Goal: Task Accomplishment & Management: Manage account settings

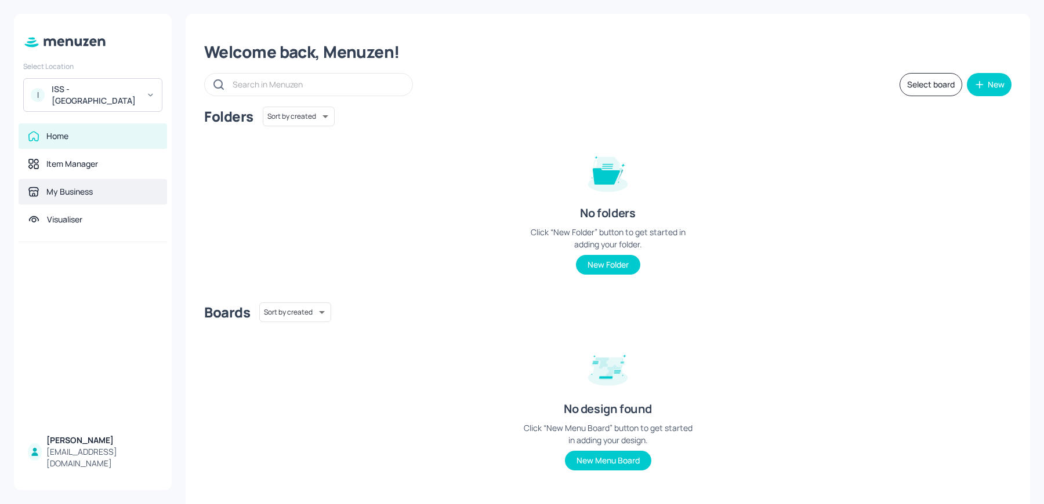
click at [32, 188] on icon at bounding box center [34, 192] width 12 height 12
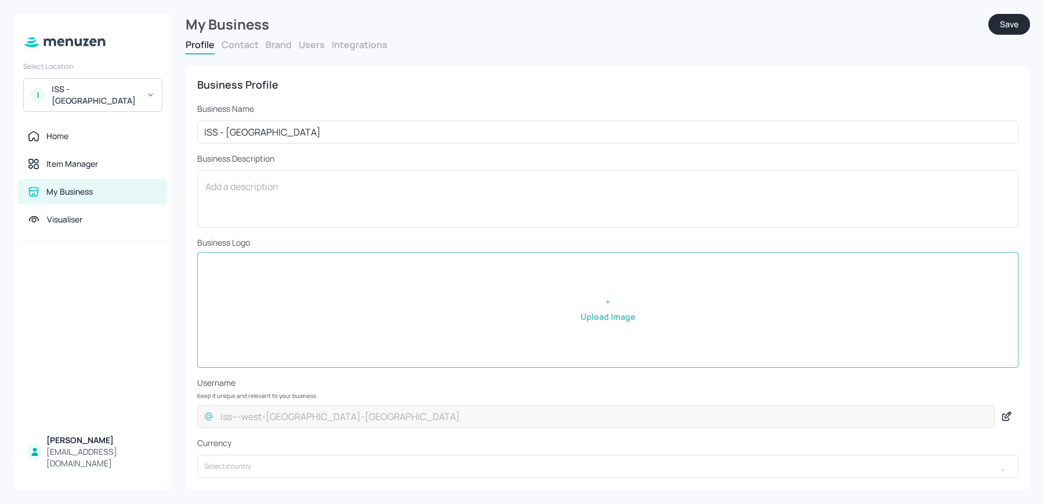
click at [314, 48] on button "Users" at bounding box center [312, 44] width 26 height 13
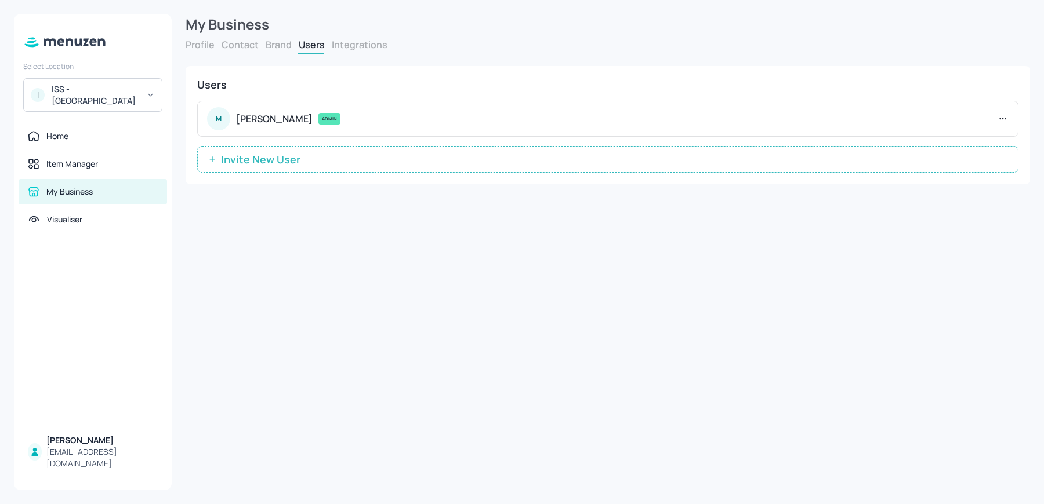
click at [270, 161] on span "Invite New User" at bounding box center [260, 160] width 91 height 12
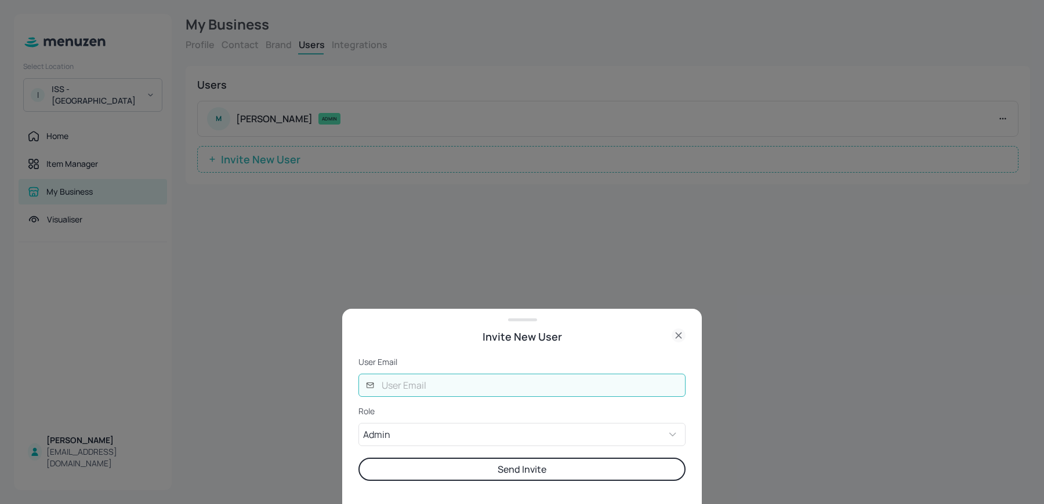
click at [460, 380] on input "text" at bounding box center [530, 385] width 311 height 23
type input "[EMAIL_ADDRESS][DOMAIN_NAME]"
click at [358, 458] on button "Send Invite" at bounding box center [521, 469] width 327 height 23
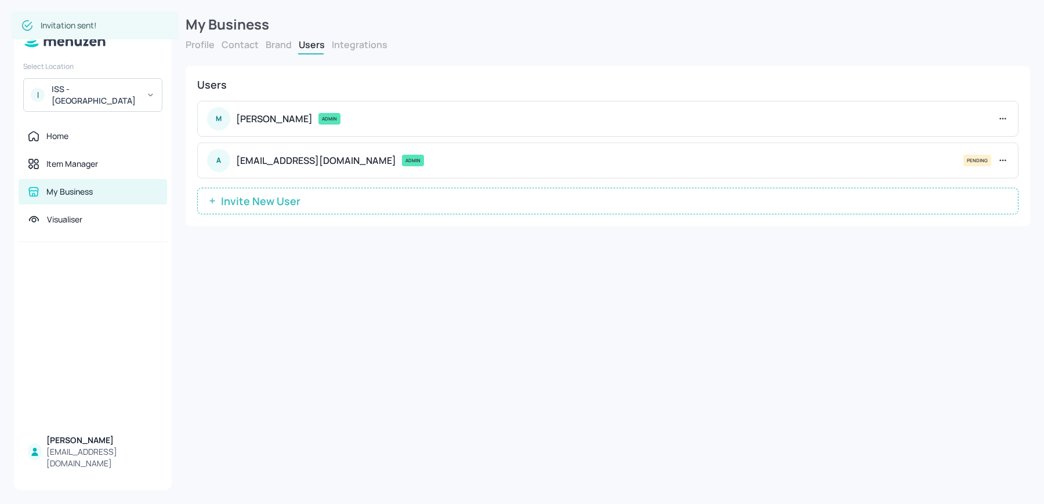
click at [308, 199] on button "Invite New User" at bounding box center [607, 201] width 821 height 27
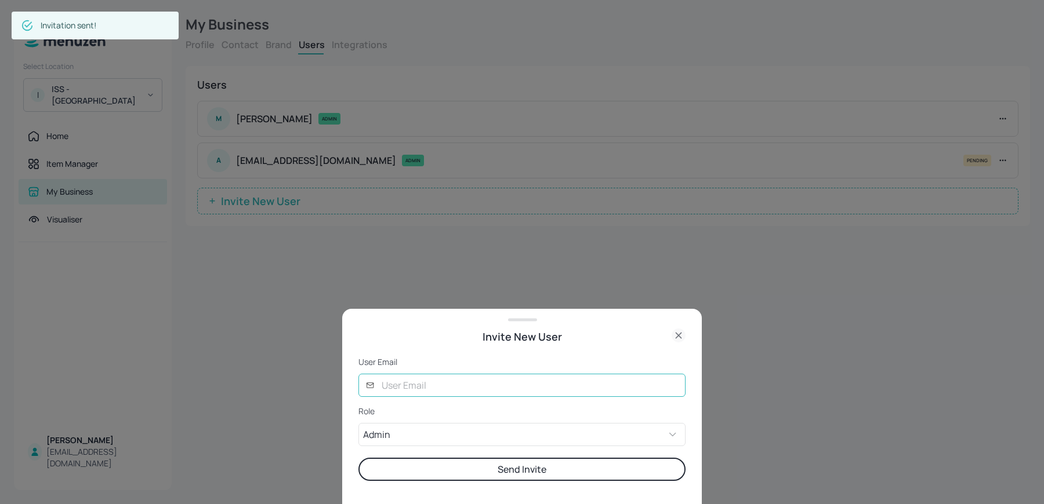
click at [410, 383] on input "text" at bounding box center [530, 385] width 311 height 23
type input "rob@digital-messaging.co.uk"
click at [358, 458] on button "Send Invite" at bounding box center [521, 469] width 327 height 23
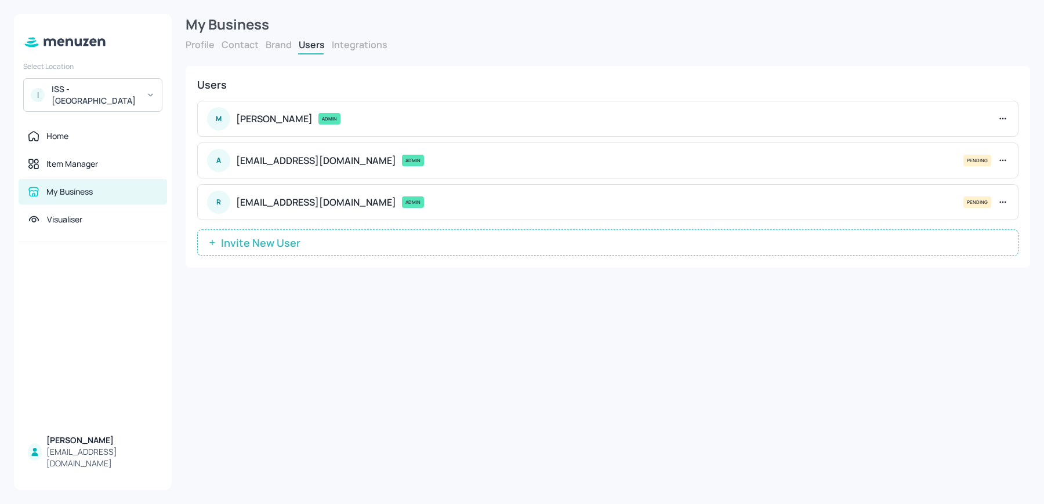
click at [251, 241] on span "Invite New User" at bounding box center [260, 243] width 91 height 12
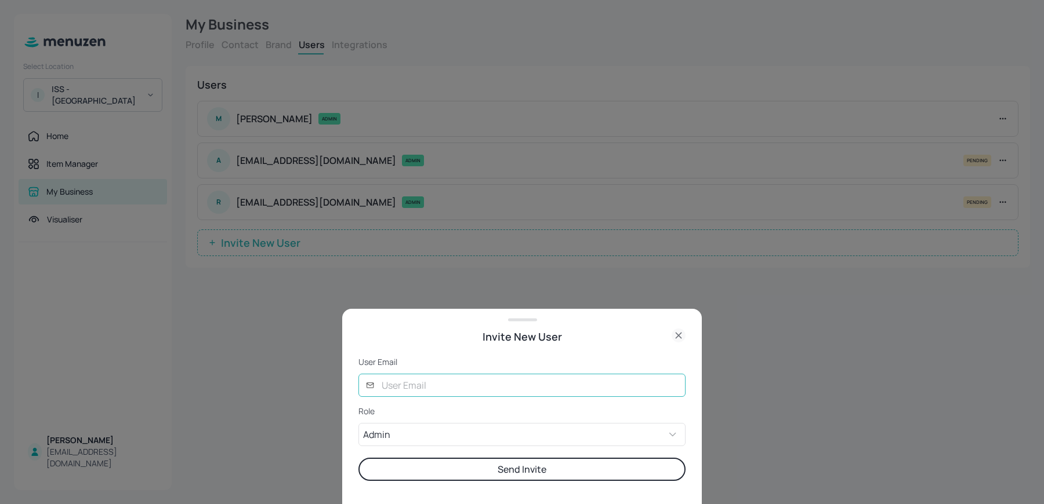
click at [434, 376] on input "text" at bounding box center [530, 385] width 311 height 23
type input "sharon@digital-messaging.co.uk"
click at [358, 458] on button "Send Invite" at bounding box center [521, 469] width 327 height 23
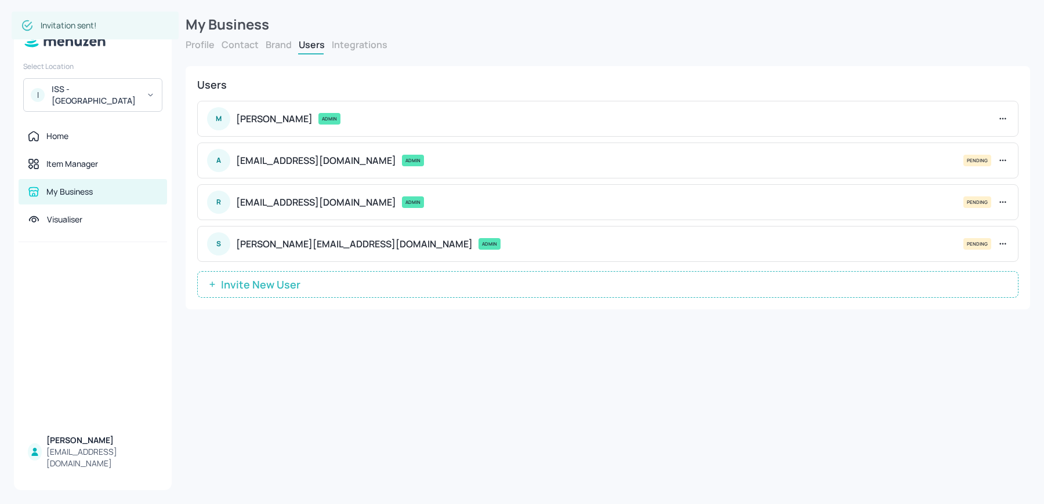
click at [274, 287] on span "Invite New User" at bounding box center [260, 285] width 91 height 12
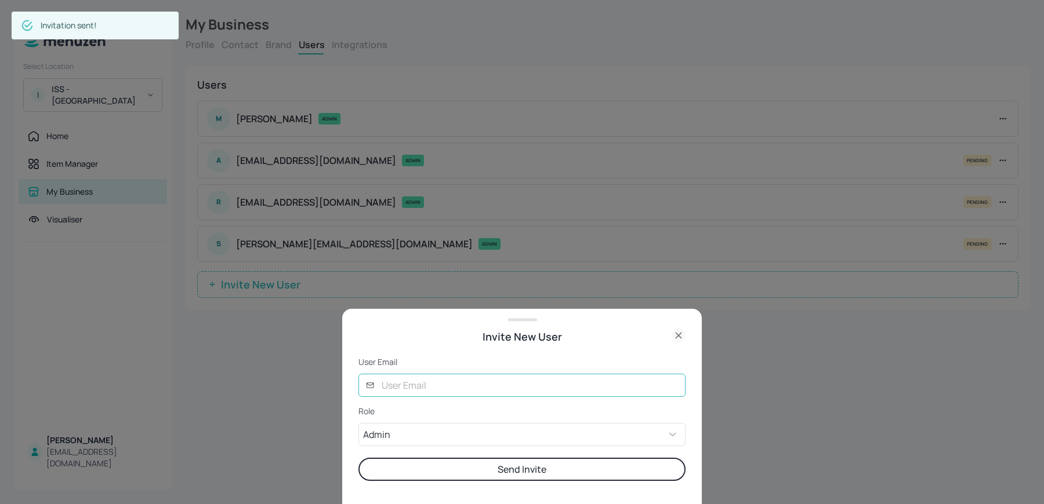
click at [427, 387] on input "text" at bounding box center [530, 385] width 311 height 23
type input "lucy@digital-messaging.co.uk"
click at [358, 458] on button "Send Invite" at bounding box center [521, 469] width 327 height 23
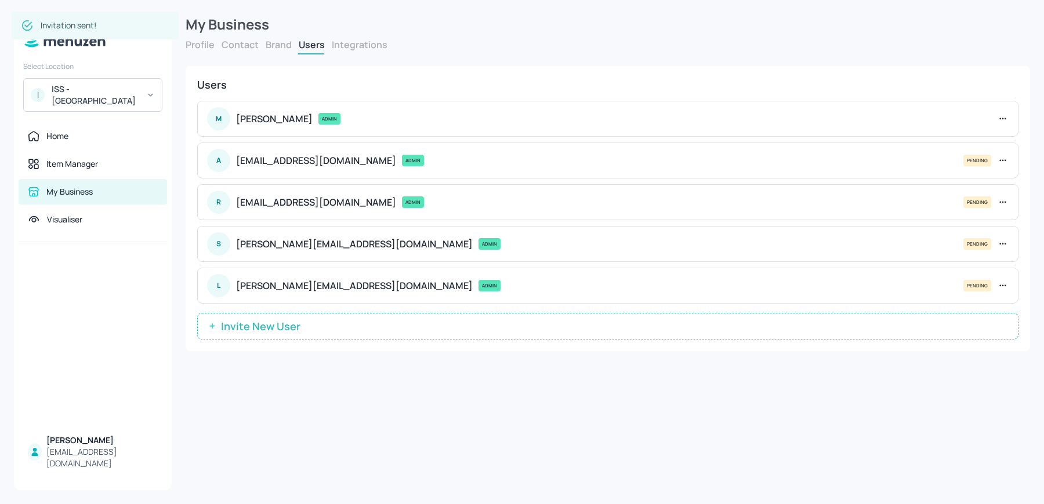
click at [315, 333] on button "Invite New User" at bounding box center [607, 326] width 821 height 27
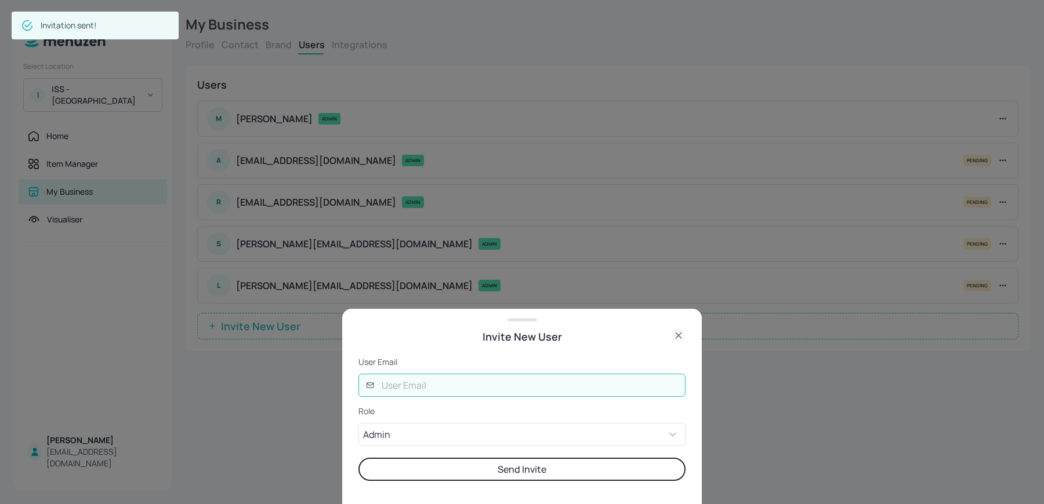
click at [408, 382] on input "text" at bounding box center [530, 385] width 311 height 23
type input "glory@digital-messaging.com"
click at [358, 458] on button "Send Invite" at bounding box center [521, 469] width 327 height 23
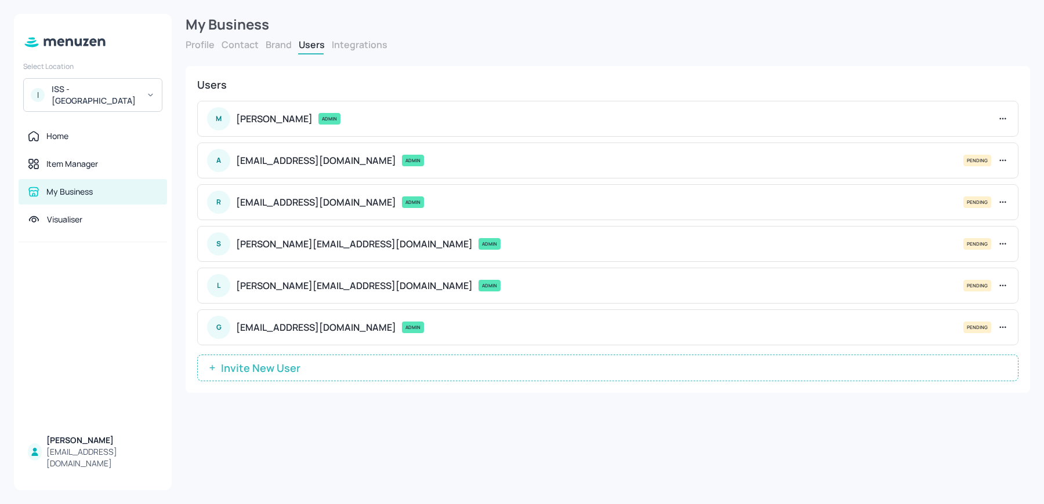
click at [281, 362] on span "Invite New User" at bounding box center [260, 368] width 91 height 12
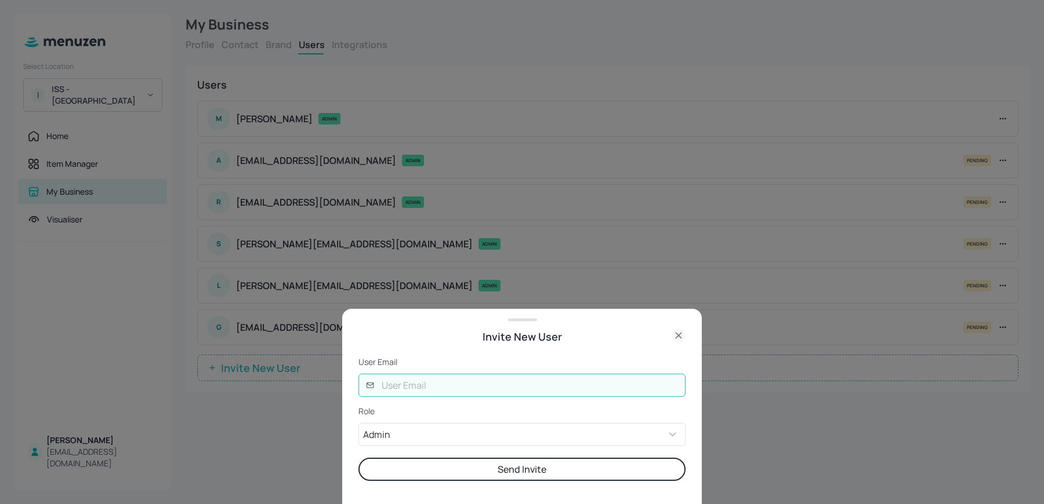
click at [422, 379] on input "text" at bounding box center [530, 385] width 311 height 23
type input "ela@digital-messaging.com"
click at [358, 458] on button "Send Invite" at bounding box center [521, 469] width 327 height 23
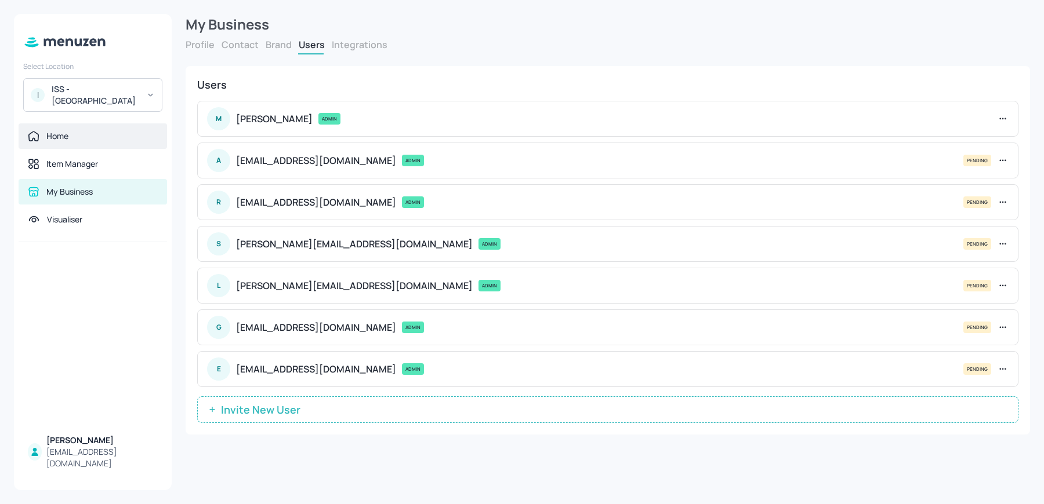
click at [80, 146] on div "Home" at bounding box center [93, 136] width 148 height 26
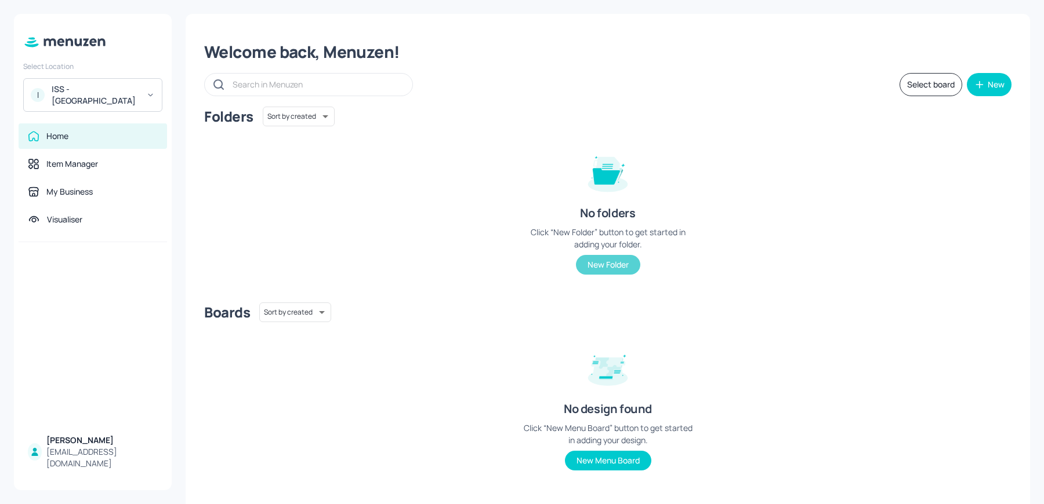
click at [590, 266] on button "New Folder" at bounding box center [608, 265] width 64 height 20
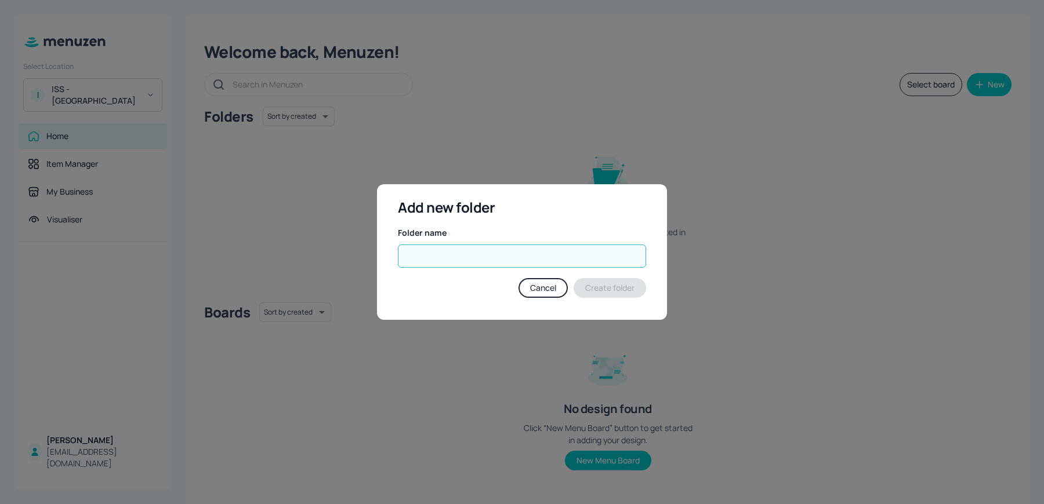
click at [475, 257] on input "text" at bounding box center [522, 256] width 248 height 23
type input "Q"
type input "Week 1"
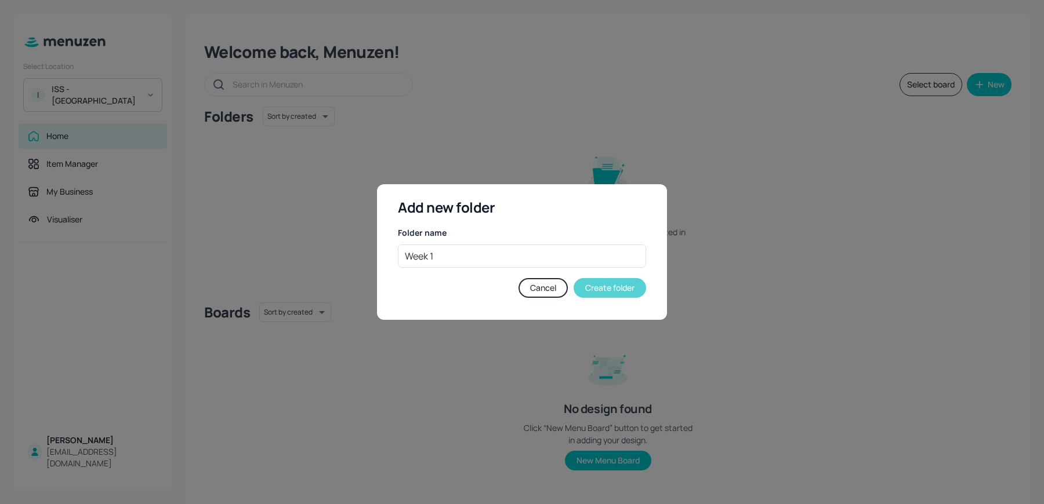
click at [616, 286] on button "Create folder" at bounding box center [609, 288] width 72 height 20
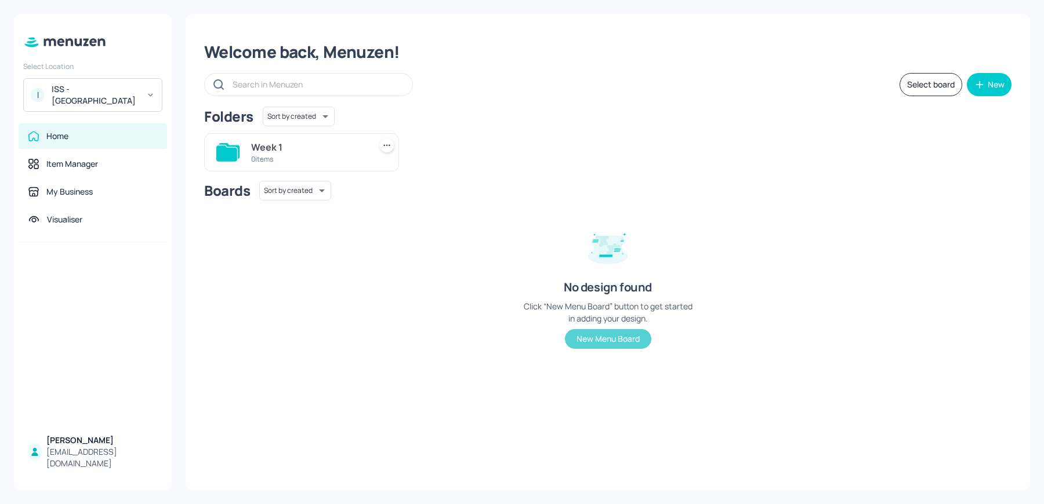
click at [609, 335] on button "New Menu Board" at bounding box center [608, 339] width 86 height 20
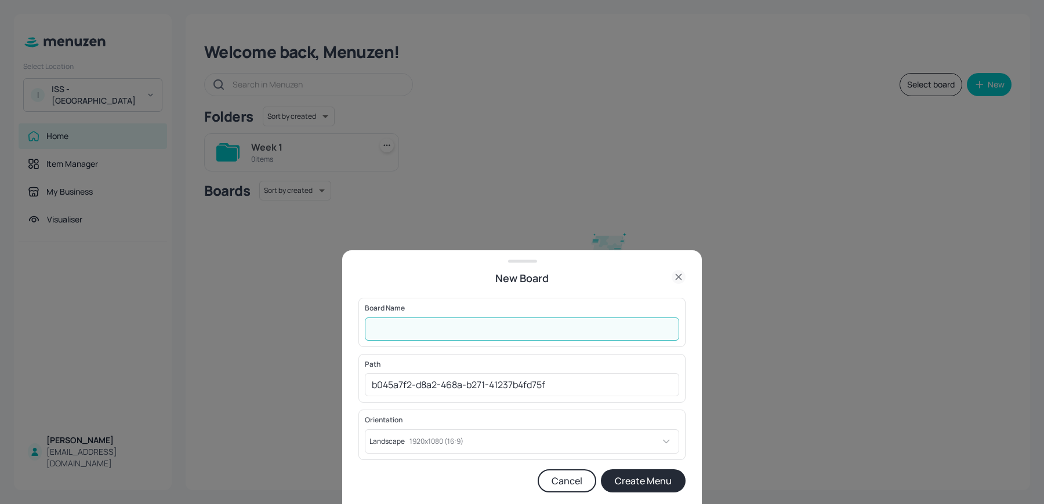
click at [497, 335] on input "text" at bounding box center [522, 329] width 314 height 23
type input "Breakfast"
click at [601, 470] on button "Create Menu" at bounding box center [643, 481] width 85 height 23
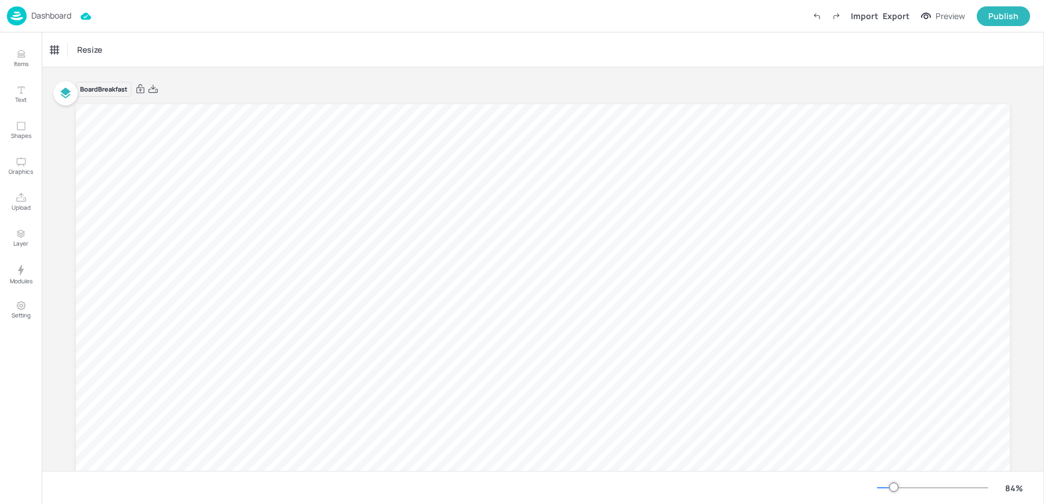
click at [37, 17] on p "Dashboard" at bounding box center [51, 16] width 40 height 8
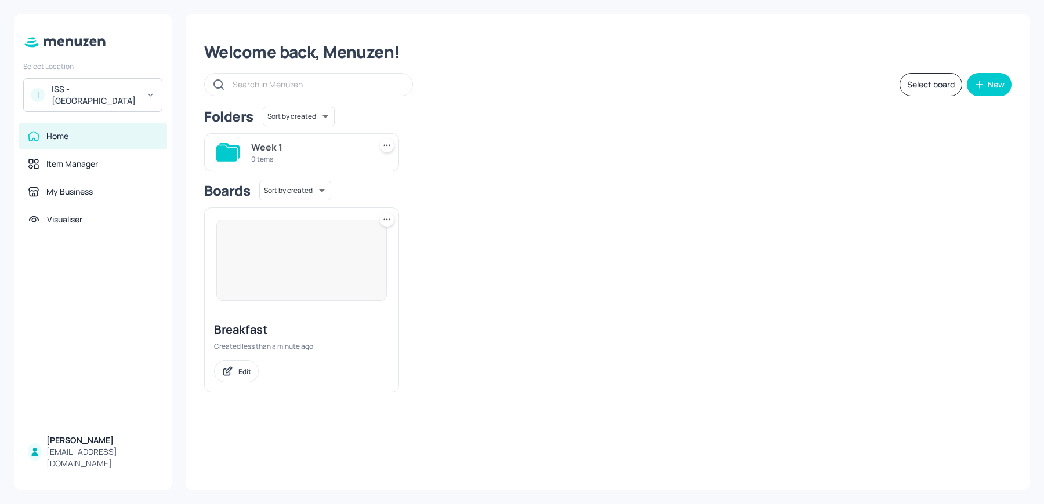
click at [382, 217] on icon at bounding box center [387, 220] width 12 height 12
click at [351, 304] on div "Delete" at bounding box center [342, 302] width 93 height 20
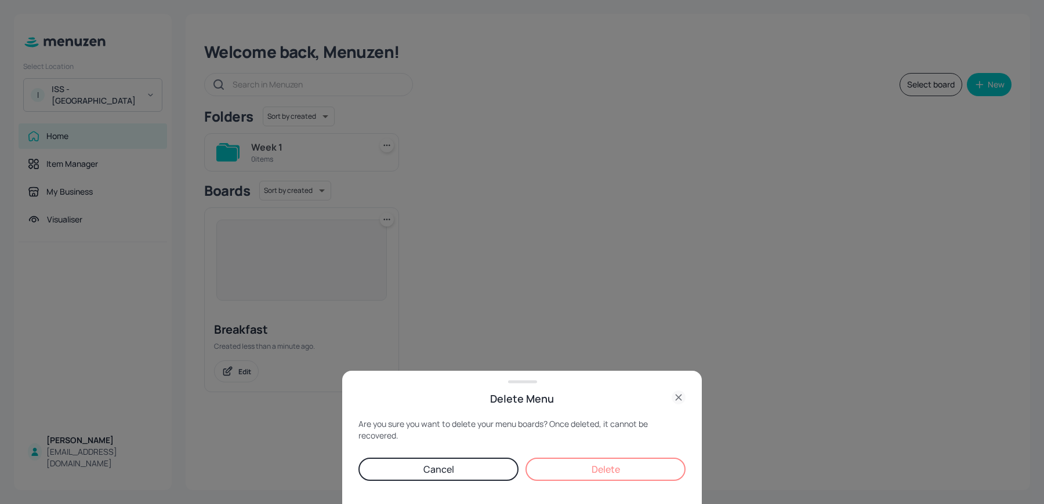
click at [598, 482] on div "Are you sure you want to delete your menu boards? Once deleted, it cannot be re…" at bounding box center [521, 462] width 327 height 86
click at [598, 475] on button "Delete" at bounding box center [605, 469] width 160 height 23
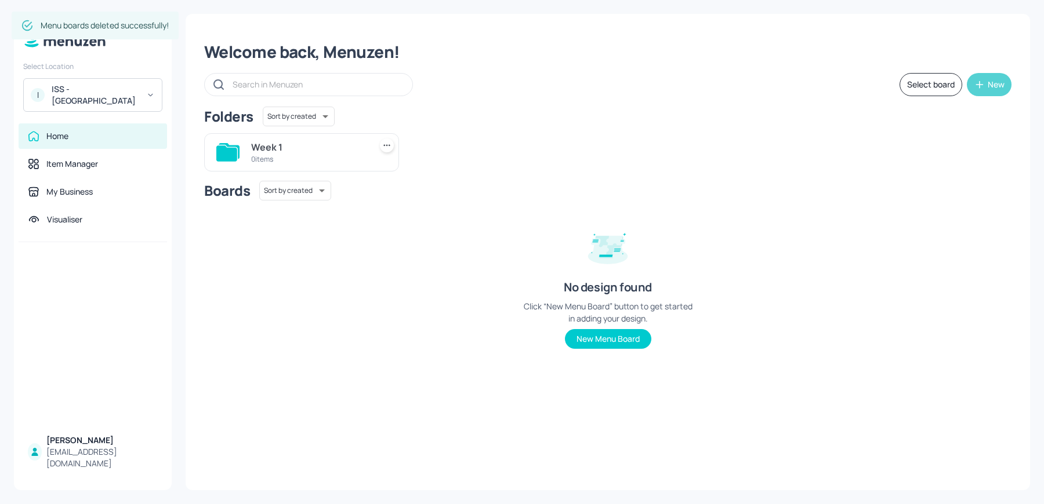
click at [994, 83] on div "New" at bounding box center [995, 85] width 17 height 8
click at [934, 112] on div "Add new folder" at bounding box center [953, 114] width 116 height 26
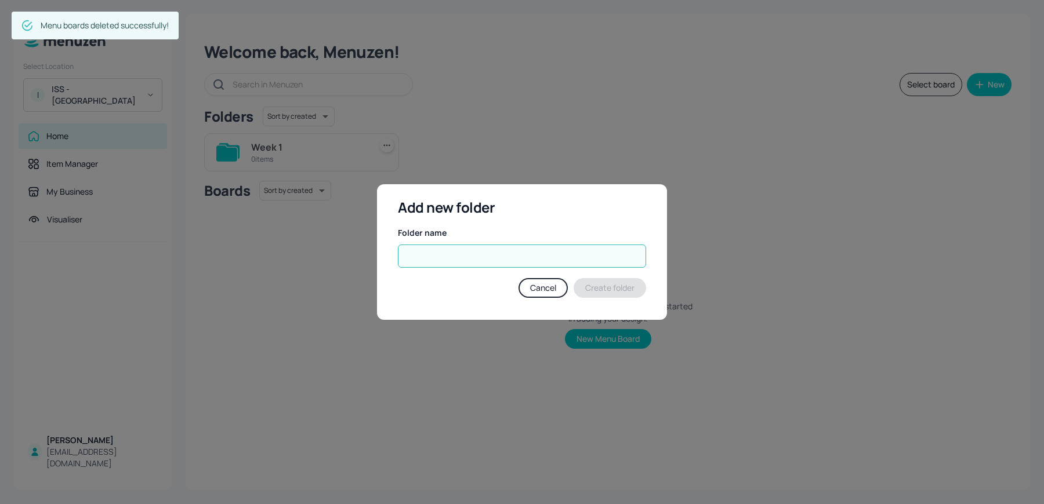
click at [524, 258] on input "text" at bounding box center [522, 256] width 248 height 23
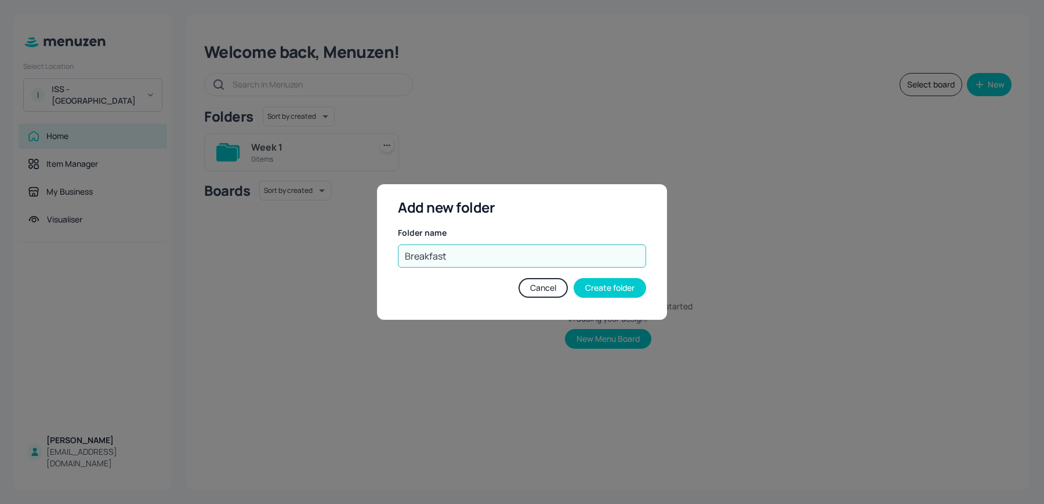
type input "Breakfast"
click at [602, 285] on button "Create folder" at bounding box center [609, 288] width 72 height 20
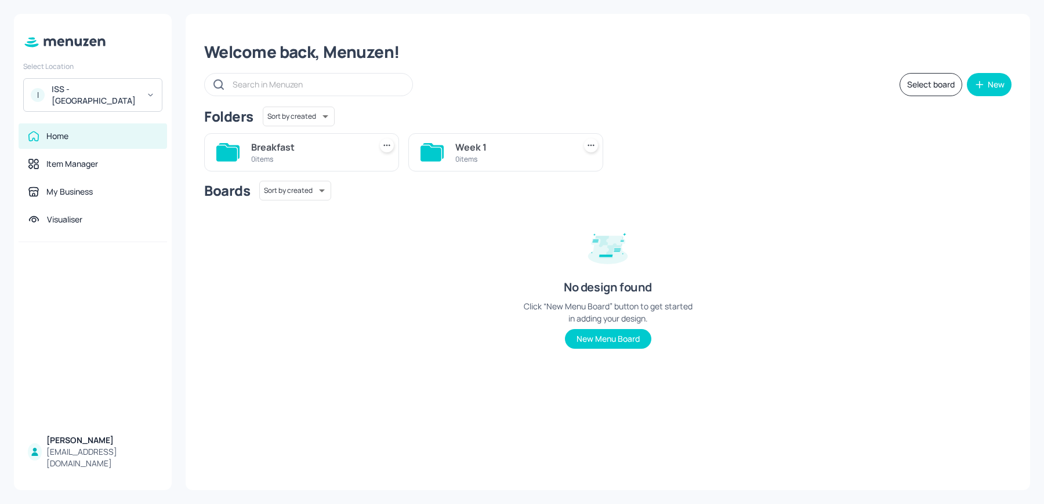
click at [473, 144] on div "Week 1" at bounding box center [512, 147] width 115 height 14
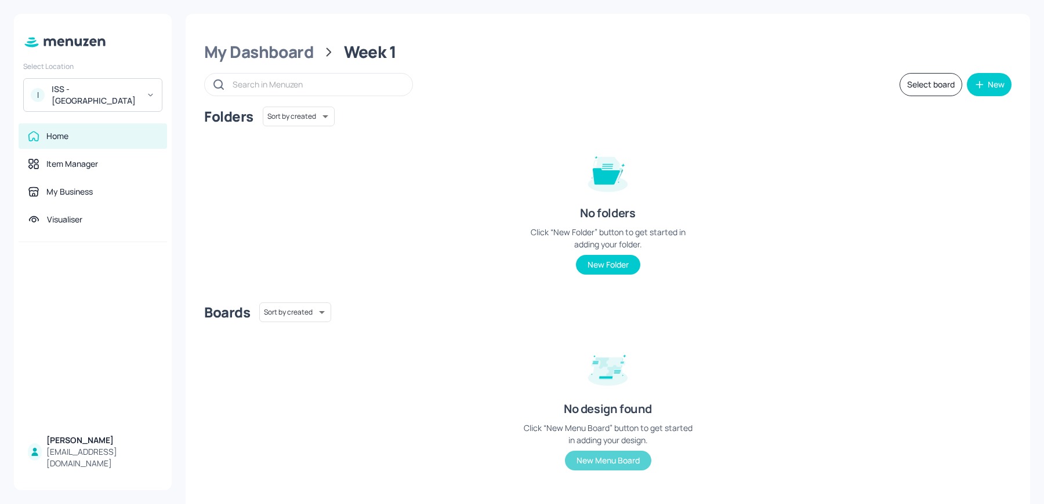
click at [616, 464] on button "New Menu Board" at bounding box center [608, 461] width 86 height 20
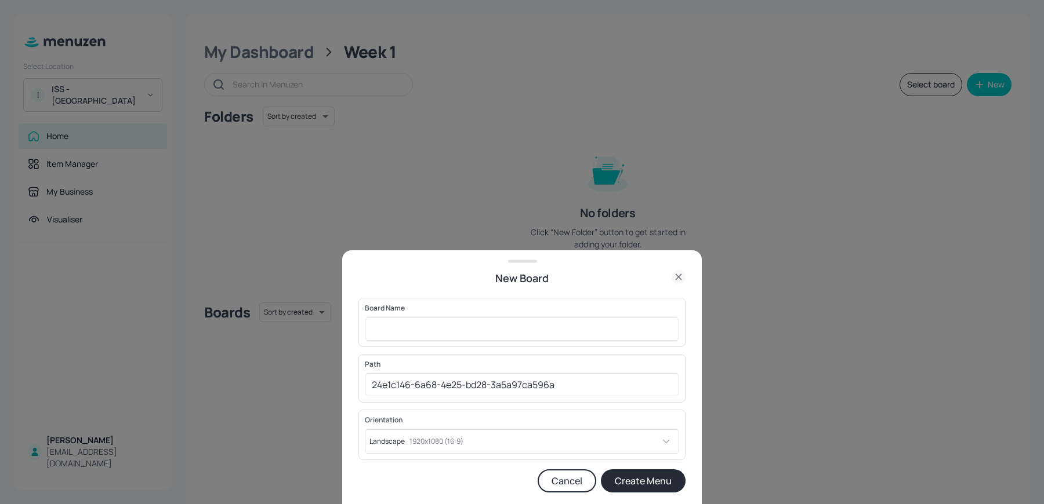
click at [432, 345] on div "Board Name ​" at bounding box center [521, 322] width 327 height 49
click at [423, 339] on input "text" at bounding box center [522, 329] width 314 height 23
type input "West-Mids-Lunch-SC1-WK1-01-MON"
click at [646, 483] on button "Create Menu" at bounding box center [643, 481] width 85 height 23
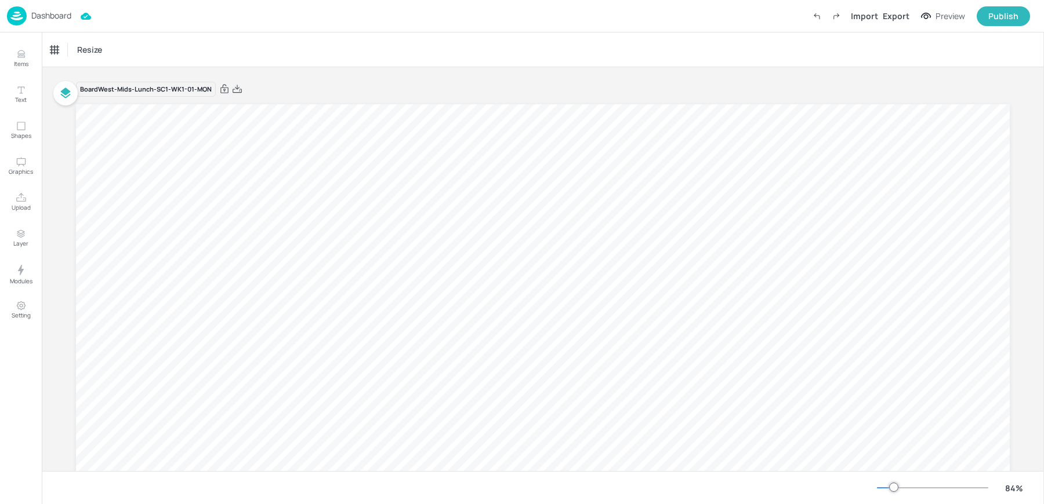
click at [36, 17] on p "Dashboard" at bounding box center [51, 16] width 40 height 8
click at [398, 52] on div "Resize" at bounding box center [543, 49] width 1002 height 34
click at [38, 20] on p "Dashboard" at bounding box center [51, 16] width 40 height 8
click at [19, 207] on p "Upload" at bounding box center [21, 208] width 19 height 8
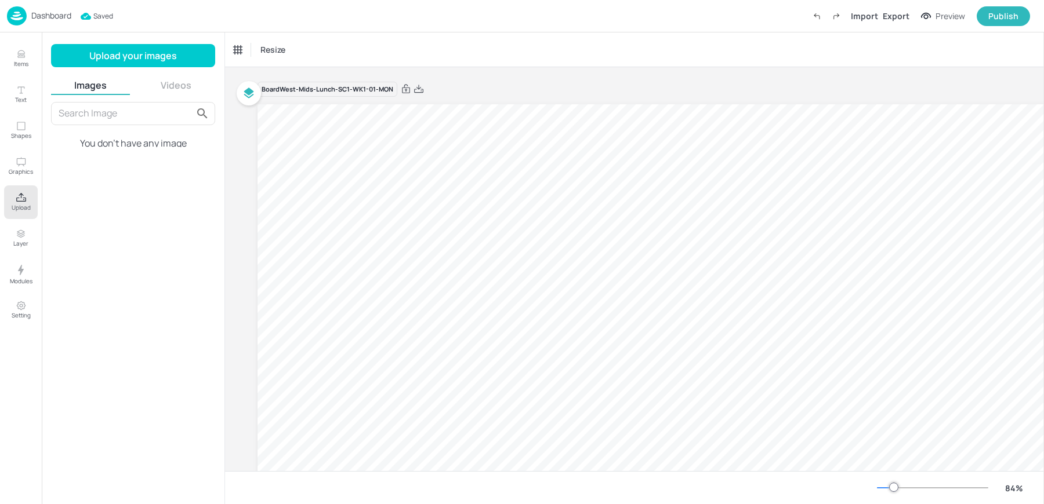
click at [97, 68] on div "Upload your images Images Videos You don't have any image" at bounding box center [133, 268] width 164 height 449
click at [101, 51] on button "Upload your images" at bounding box center [133, 55] width 164 height 23
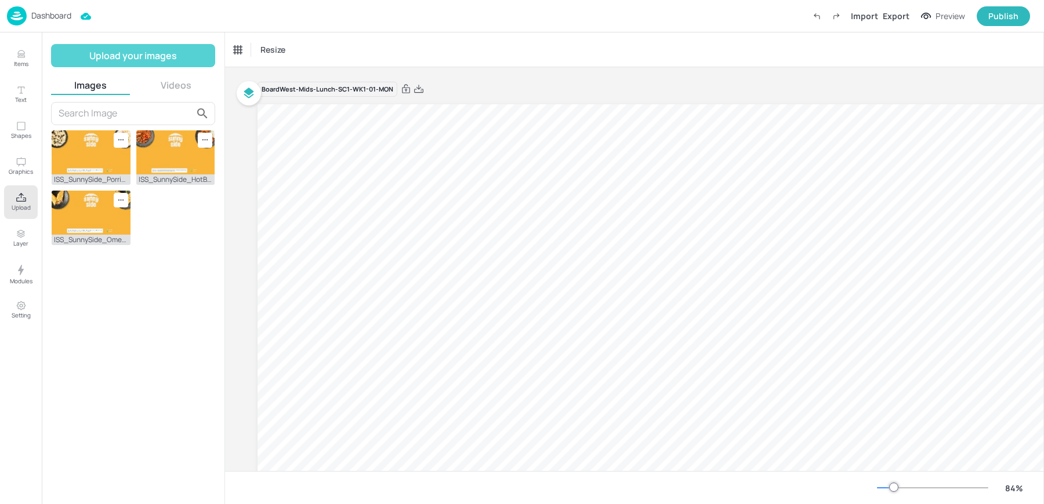
click at [130, 56] on button "Upload your images" at bounding box center [133, 55] width 164 height 23
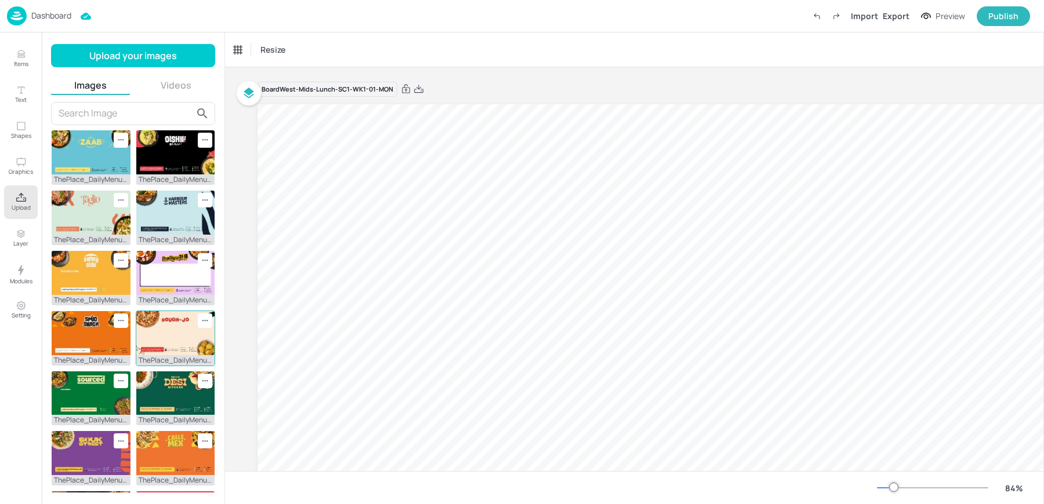
scroll to position [257, 0]
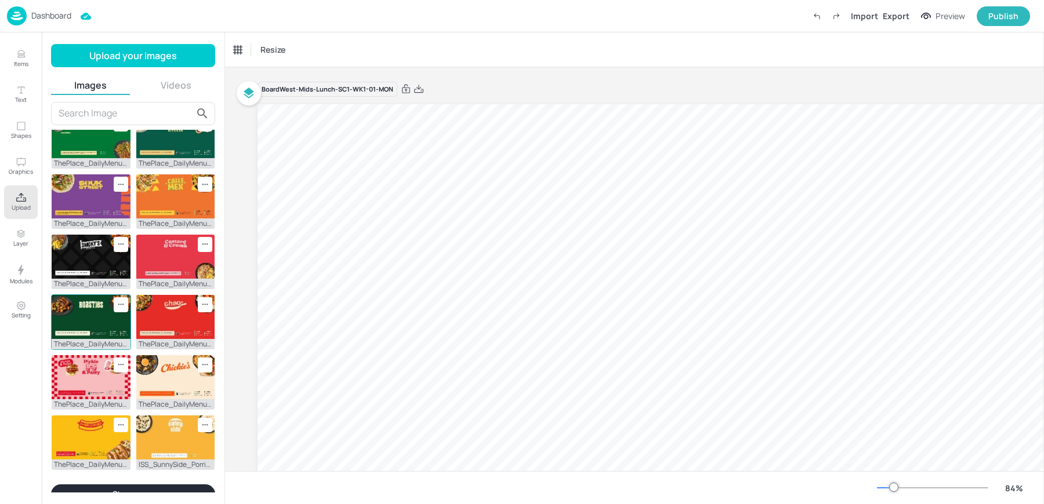
click at [74, 319] on img at bounding box center [91, 317] width 79 height 44
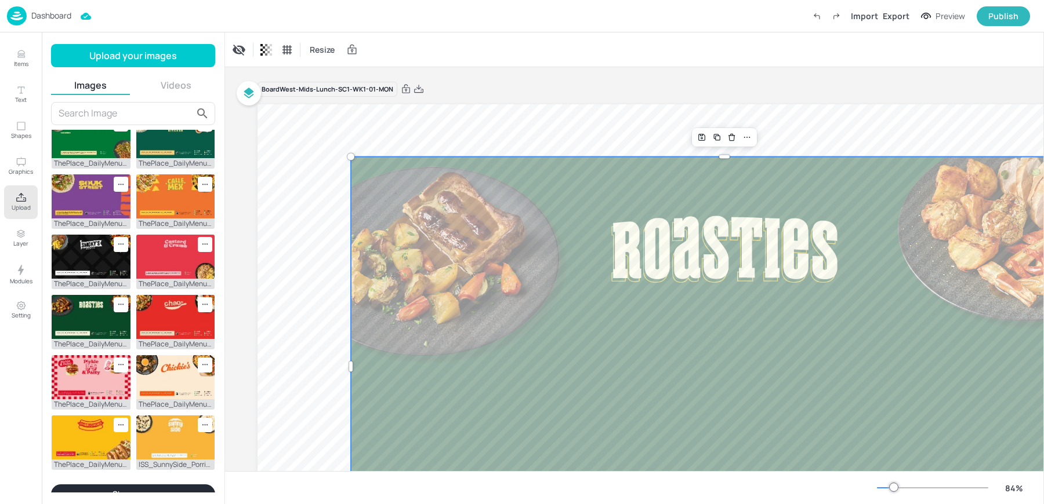
click at [754, 143] on div at bounding box center [724, 137] width 60 height 15
click at [745, 136] on icon at bounding box center [746, 137] width 9 height 9
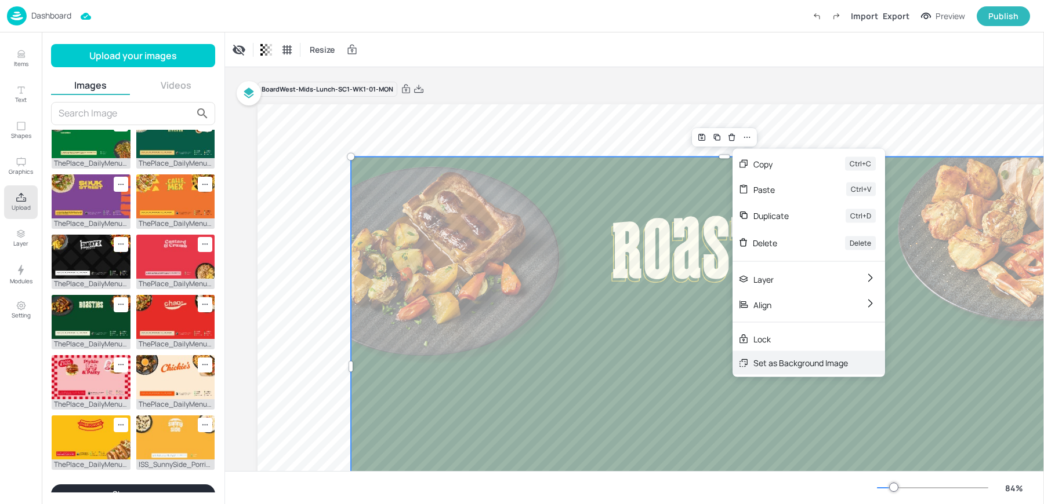
click at [782, 366] on div "Set as Background Image" at bounding box center [800, 363] width 95 height 12
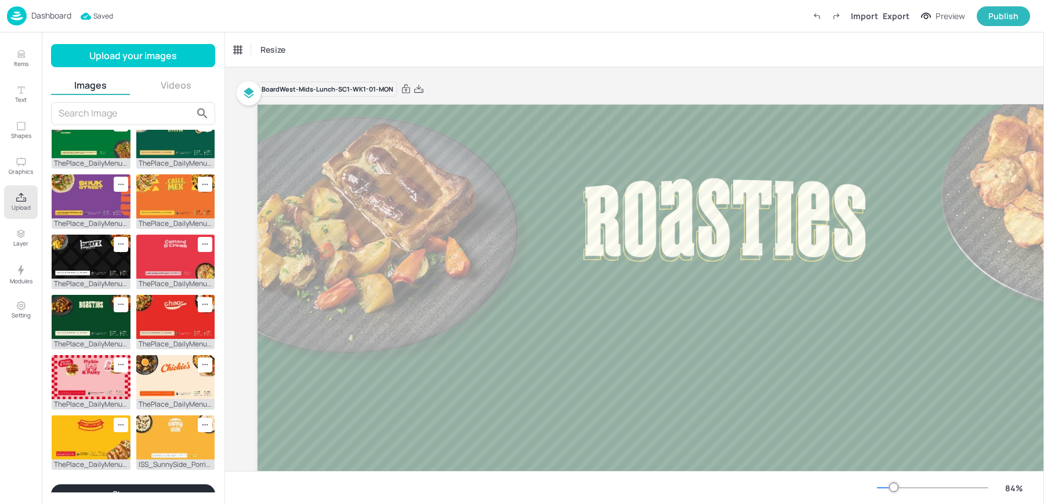
click at [32, 9] on div "Dashboard" at bounding box center [39, 15] width 64 height 19
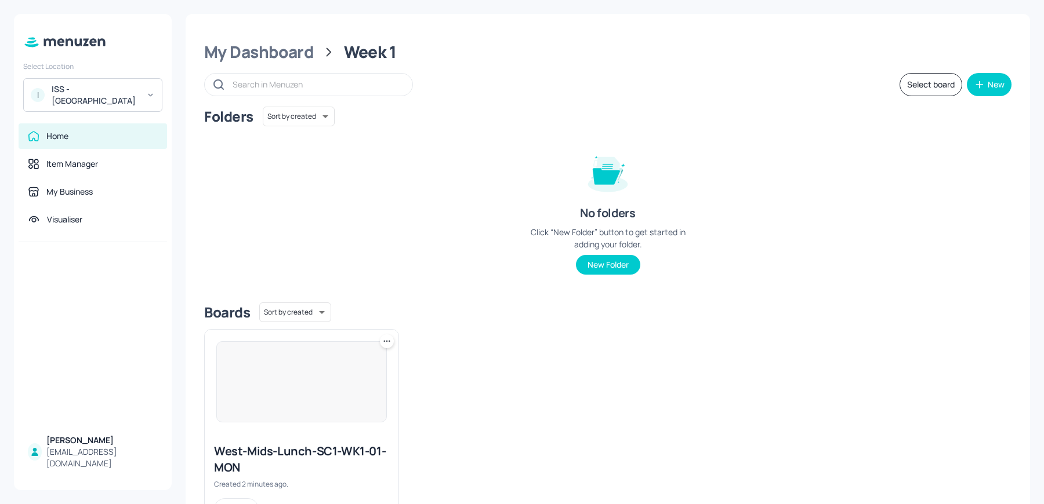
click at [384, 341] on icon at bounding box center [384, 341] width 2 height 2
click at [352, 383] on div "Duplicate" at bounding box center [342, 385] width 93 height 20
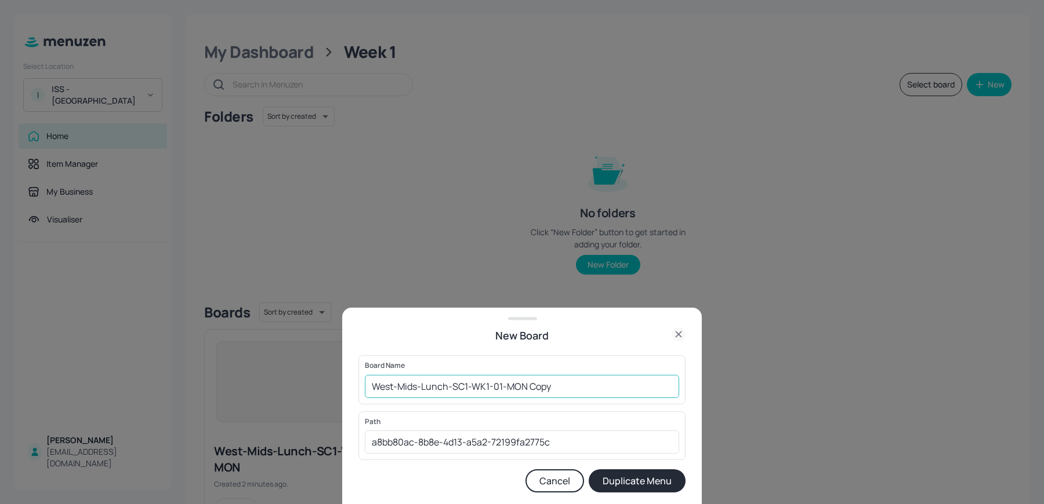
click at [468, 388] on input "West-Mids-Lunch-SC1-WK1-01-MON Copy" at bounding box center [522, 386] width 314 height 23
drag, startPoint x: 529, startPoint y: 387, endPoint x: 601, endPoint y: 390, distance: 72.0
click at [601, 390] on input "West-Mids-Lunch-SC2-WK1-01-MON Copy" at bounding box center [522, 386] width 314 height 23
type input "West-Mids-Lunch-SC2-WK1-01-MON"
click at [588, 470] on button "Duplicate Menu" at bounding box center [636, 481] width 97 height 23
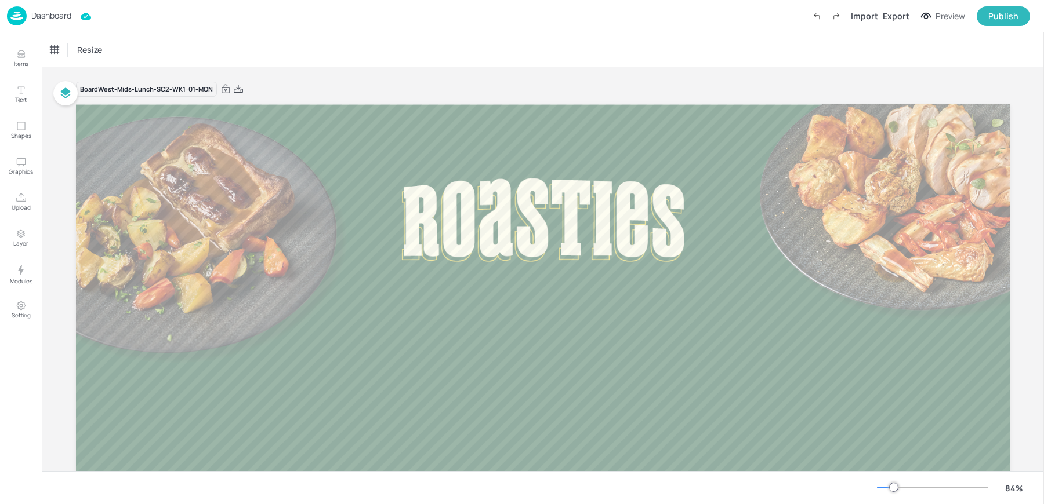
click at [24, 12] on img at bounding box center [17, 15] width 20 height 19
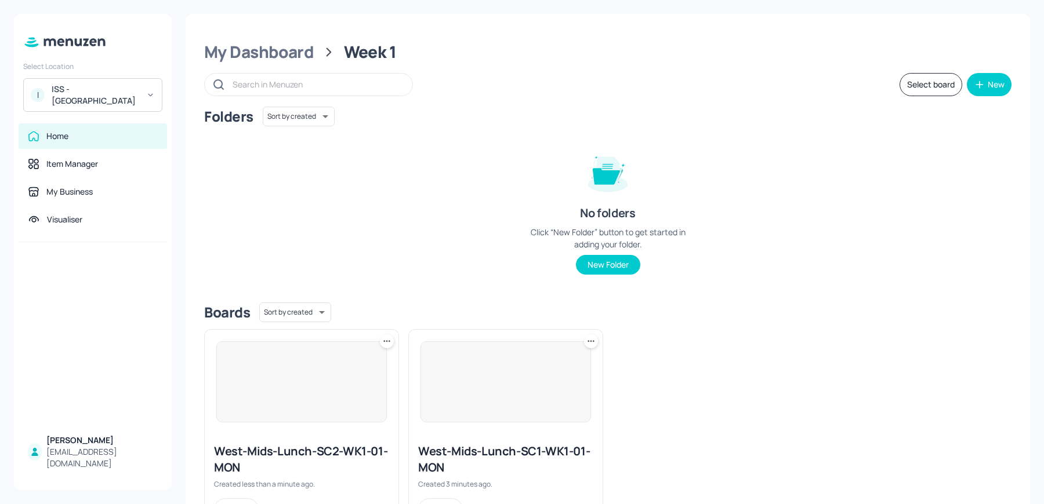
scroll to position [53, 0]
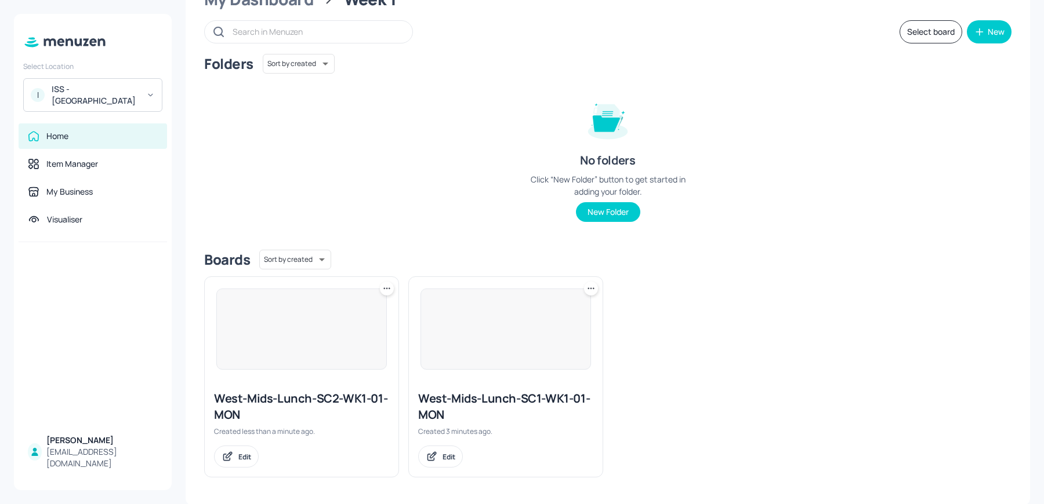
click at [593, 288] on icon at bounding box center [591, 289] width 12 height 12
click at [548, 336] on div "Duplicate" at bounding box center [545, 332] width 93 height 20
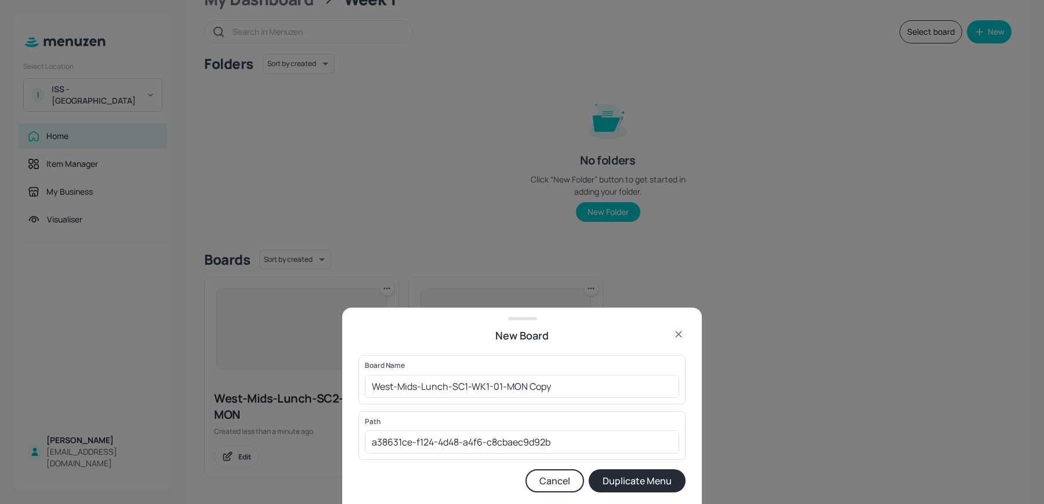
click at [684, 337] on icon at bounding box center [678, 335] width 14 height 14
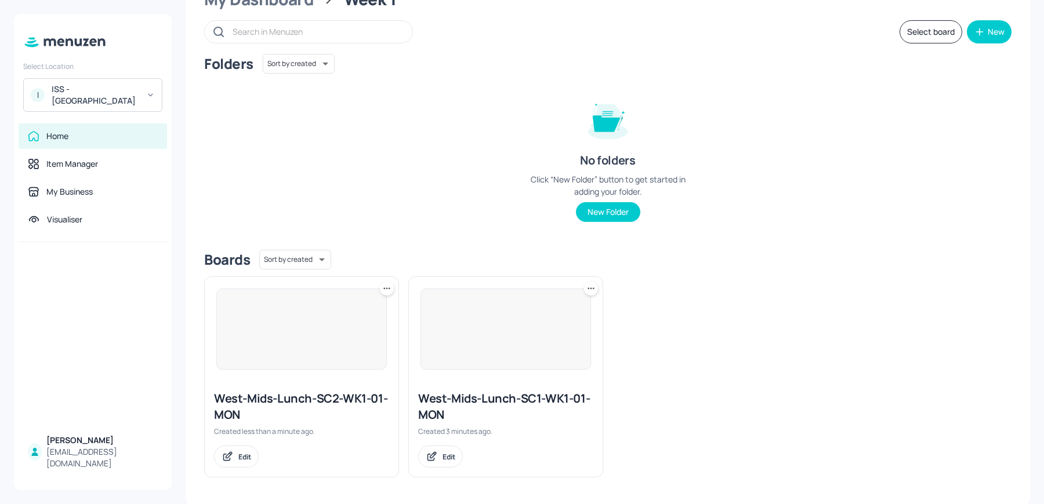
scroll to position [0, 0]
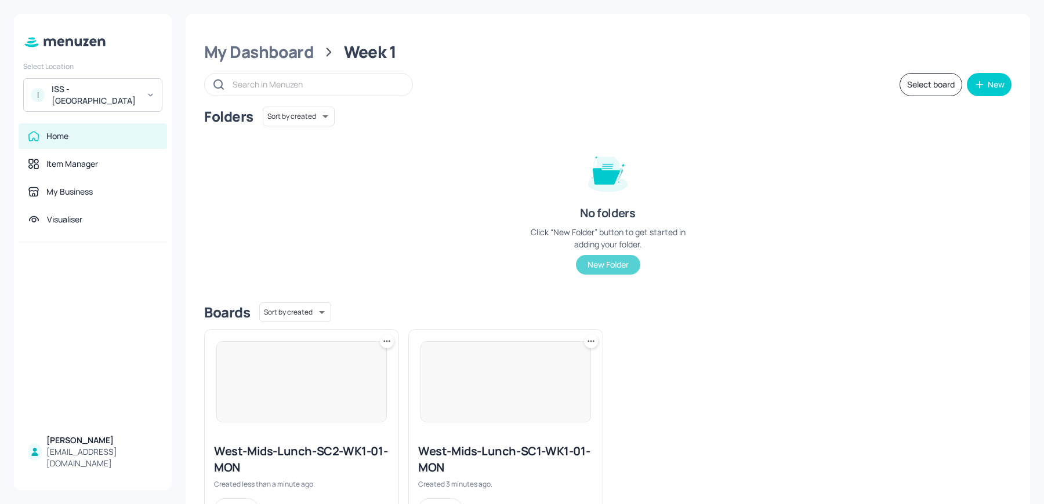
click at [611, 263] on button "New Folder" at bounding box center [608, 265] width 64 height 20
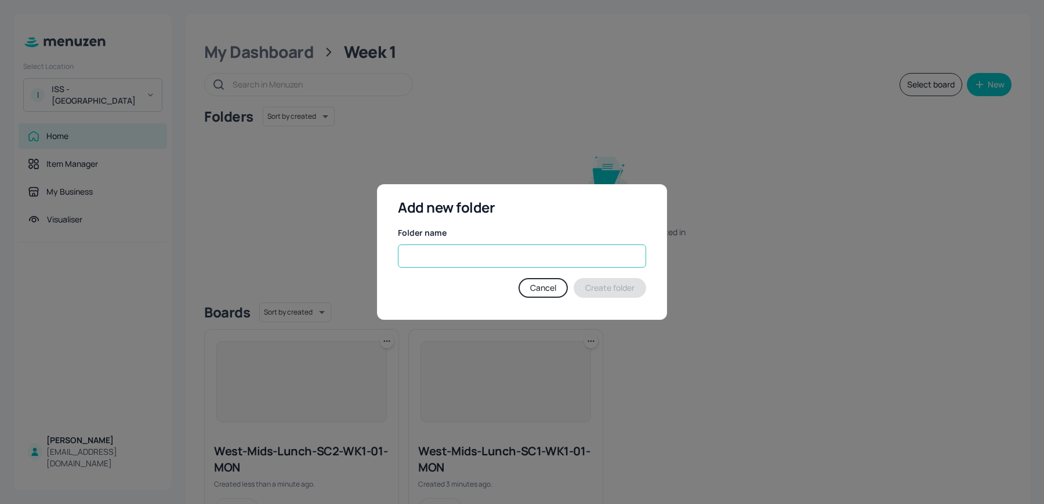
click at [488, 263] on input "text" at bounding box center [522, 256] width 248 height 23
type input "Lunch"
click at [584, 289] on button "Create folder" at bounding box center [609, 288] width 72 height 20
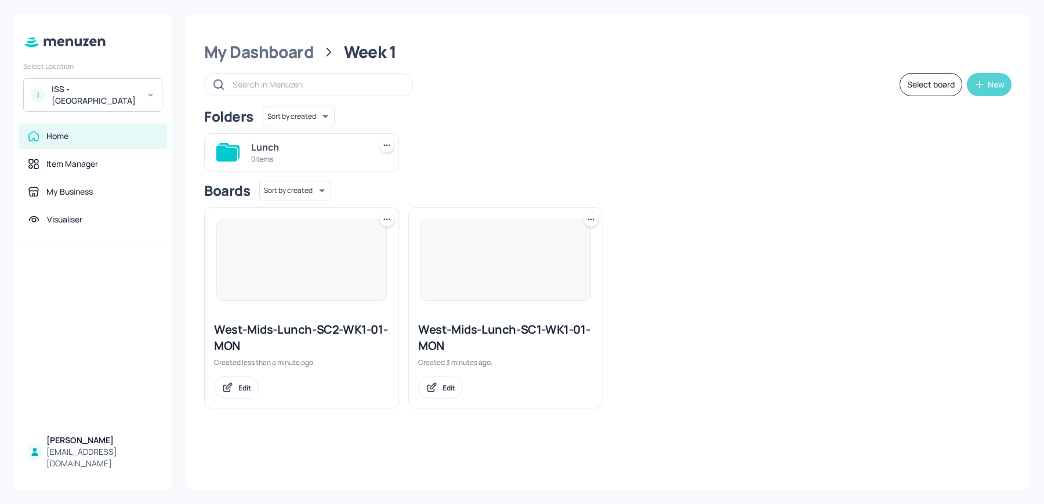
click at [993, 89] on div "New" at bounding box center [995, 85] width 17 height 8
click at [946, 118] on div "Add new folder" at bounding box center [953, 114] width 116 height 26
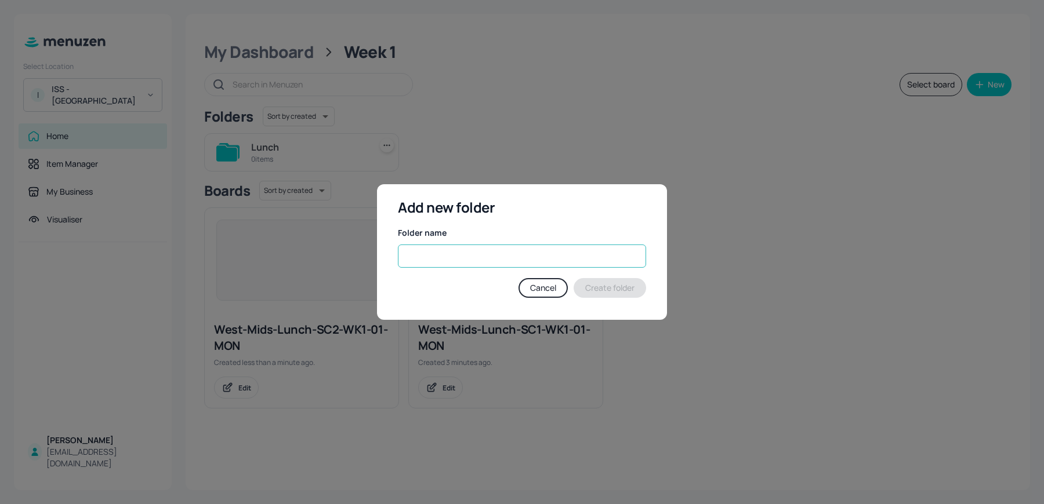
click at [521, 261] on input "text" at bounding box center [522, 256] width 248 height 23
type input "Salad"
click at [599, 288] on button "Create folder" at bounding box center [609, 288] width 72 height 20
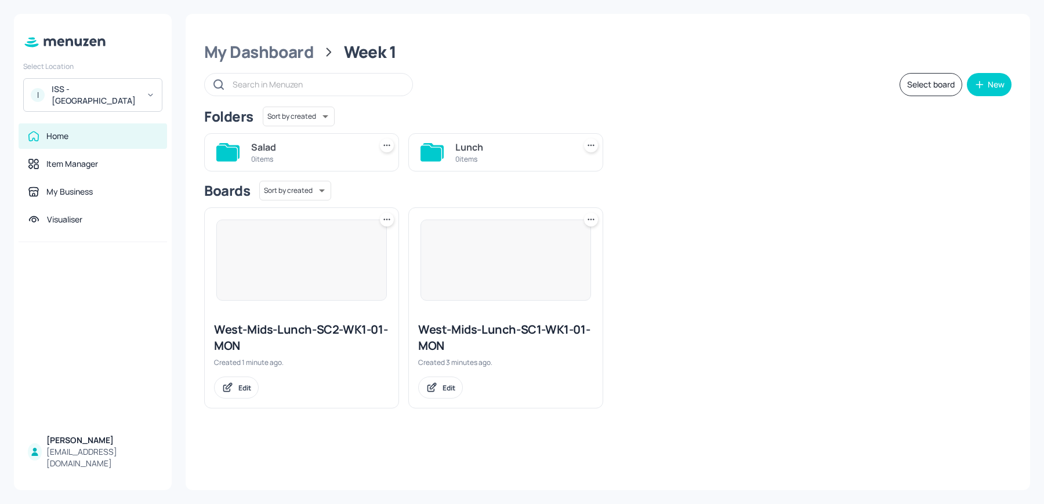
click at [383, 217] on icon at bounding box center [387, 220] width 12 height 12
click at [350, 285] on div "Move" at bounding box center [342, 283] width 93 height 20
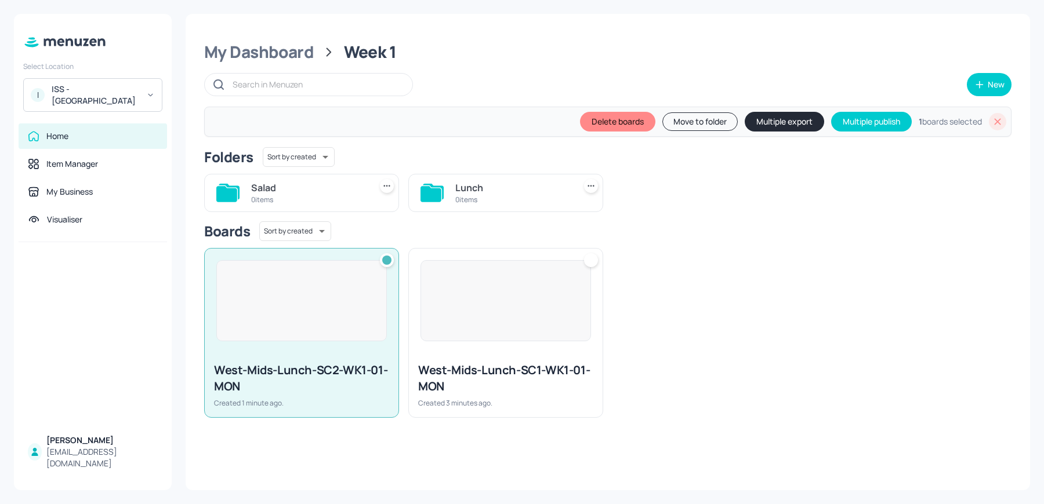
click at [590, 260] on div at bounding box center [591, 260] width 14 height 14
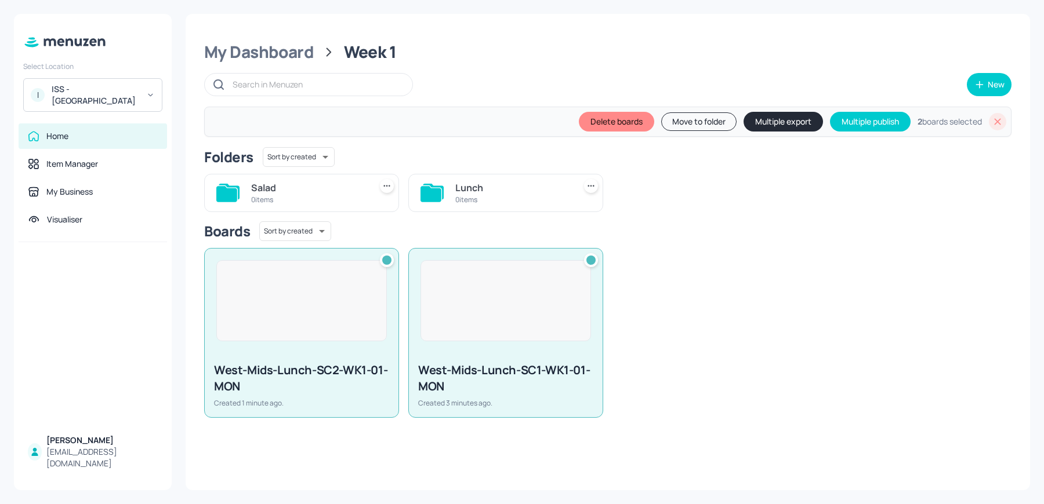
click at [678, 122] on button "Move to folder" at bounding box center [698, 121] width 75 height 19
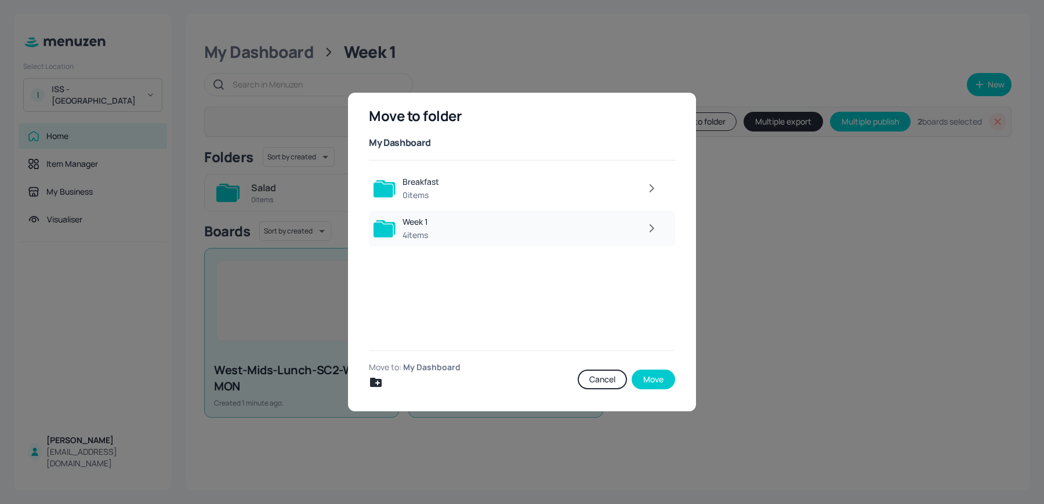
click at [662, 228] on button "button" at bounding box center [651, 228] width 23 height 23
click at [652, 228] on icon "button" at bounding box center [651, 228] width 14 height 14
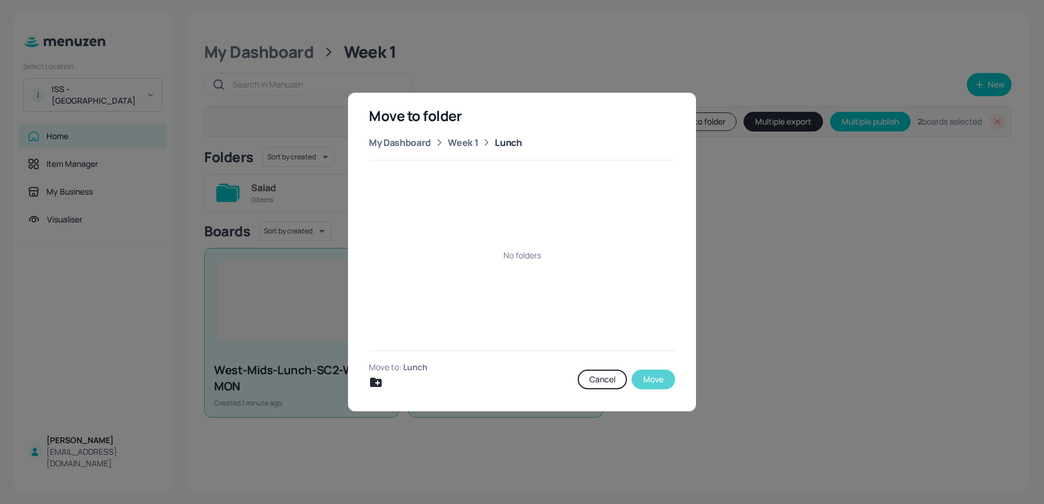
click at [656, 388] on button "Move" at bounding box center [652, 380] width 43 height 20
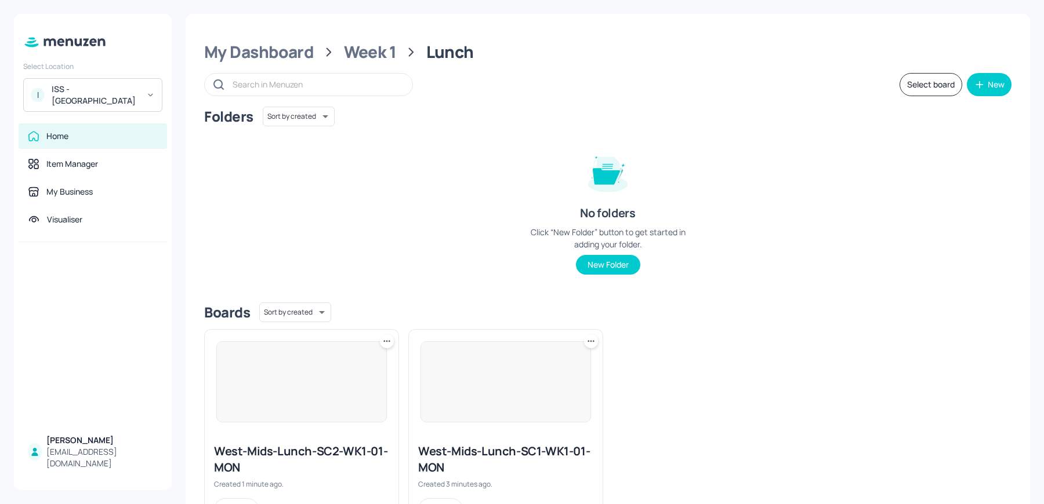
click at [383, 340] on icon at bounding box center [387, 342] width 12 height 12
click at [323, 389] on p "Duplicate" at bounding box center [328, 384] width 31 height 10
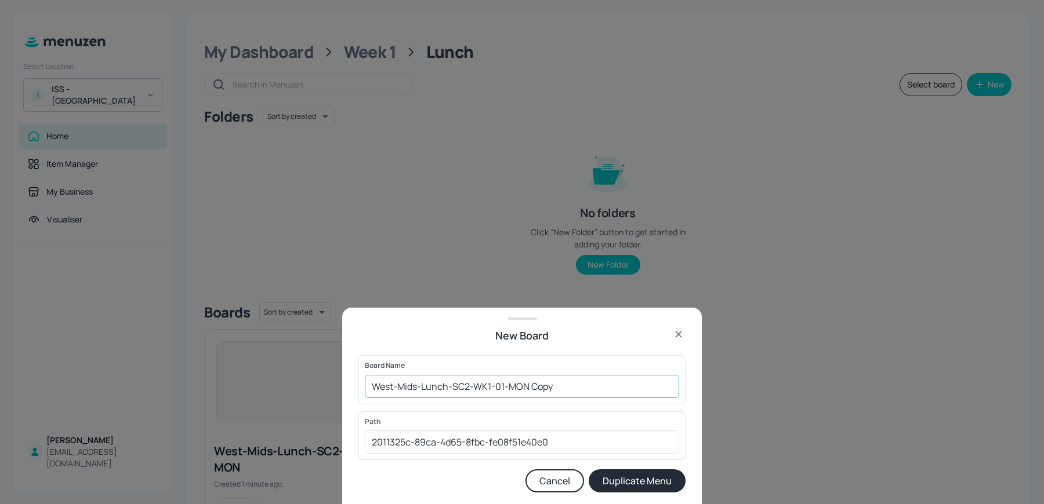
click at [449, 388] on input "West-Mids-Lunch-SC2-WK1-01-MON Copy" at bounding box center [522, 386] width 314 height 23
drag, startPoint x: 463, startPoint y: 387, endPoint x: 628, endPoint y: 383, distance: 165.3
click at [627, 383] on input "West-Mids-Salad-SC2-WK1-01-MON Copy" at bounding box center [522, 386] width 314 height 23
type input "West-Mids-Salad-SC3-WK1"
click at [588, 470] on button "Duplicate Menu" at bounding box center [636, 481] width 97 height 23
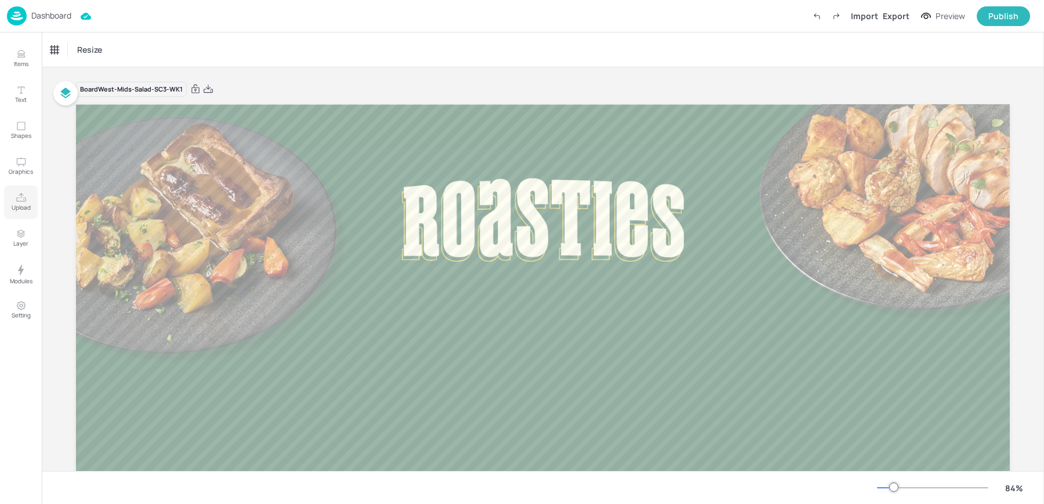
click at [19, 202] on icon "Upload" at bounding box center [21, 197] width 11 height 11
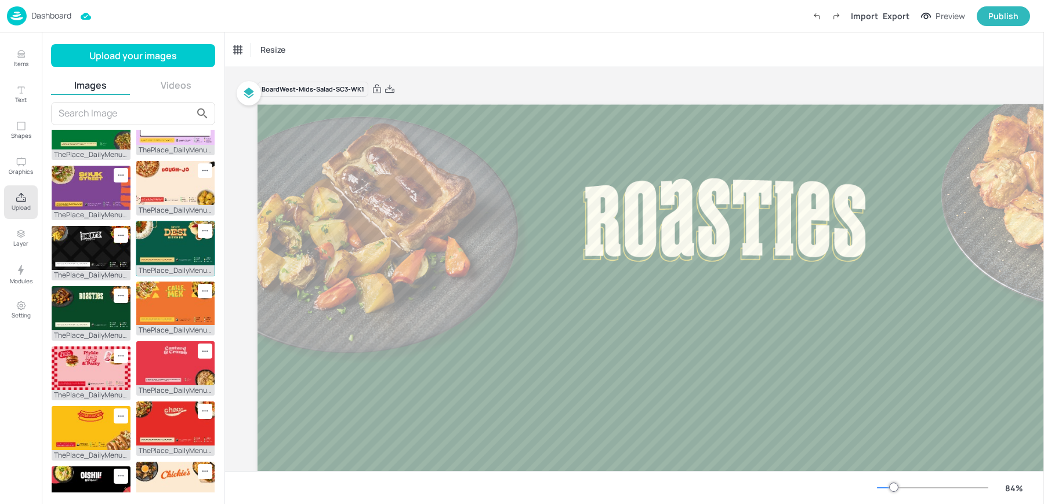
scroll to position [97, 0]
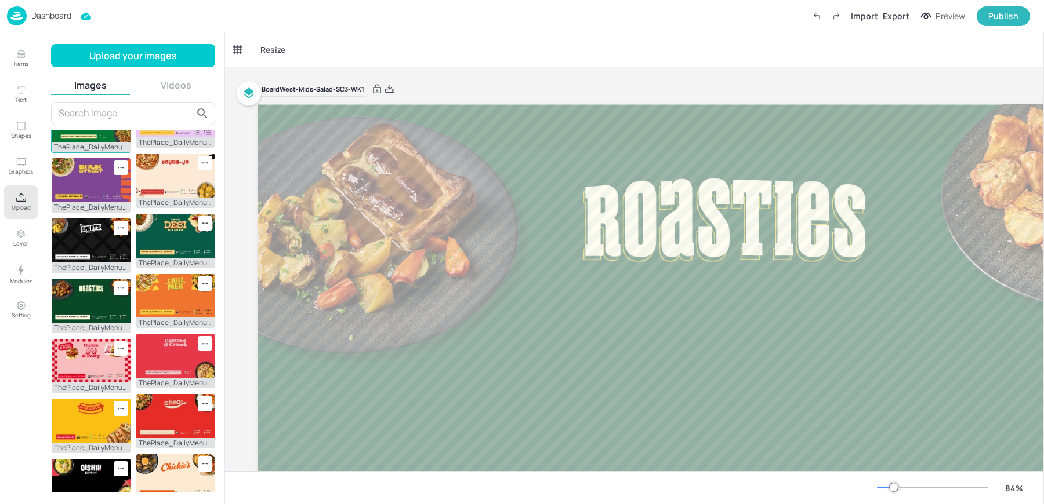
click at [71, 142] on img at bounding box center [91, 120] width 79 height 44
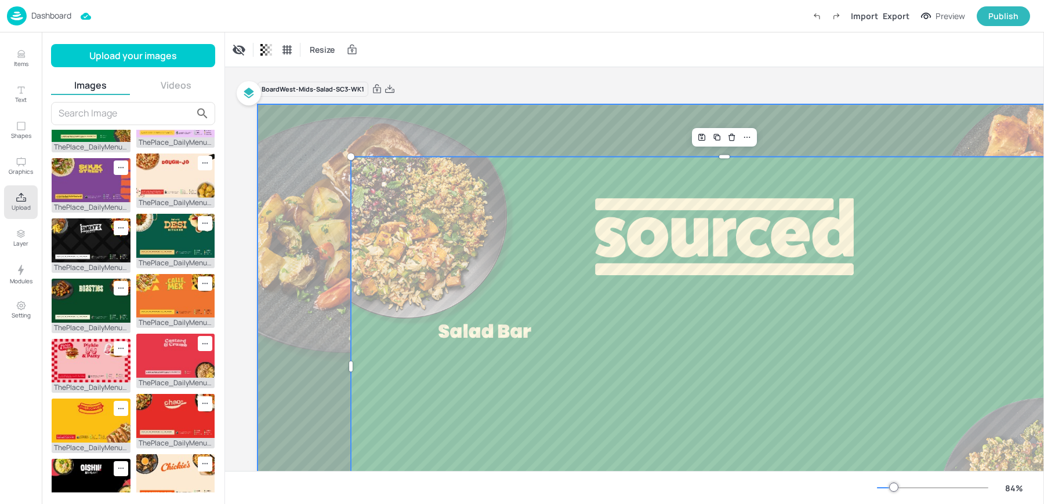
click at [757, 137] on div at bounding box center [723, 366] width 933 height 525
click at [740, 210] on div at bounding box center [724, 367] width 747 height 420
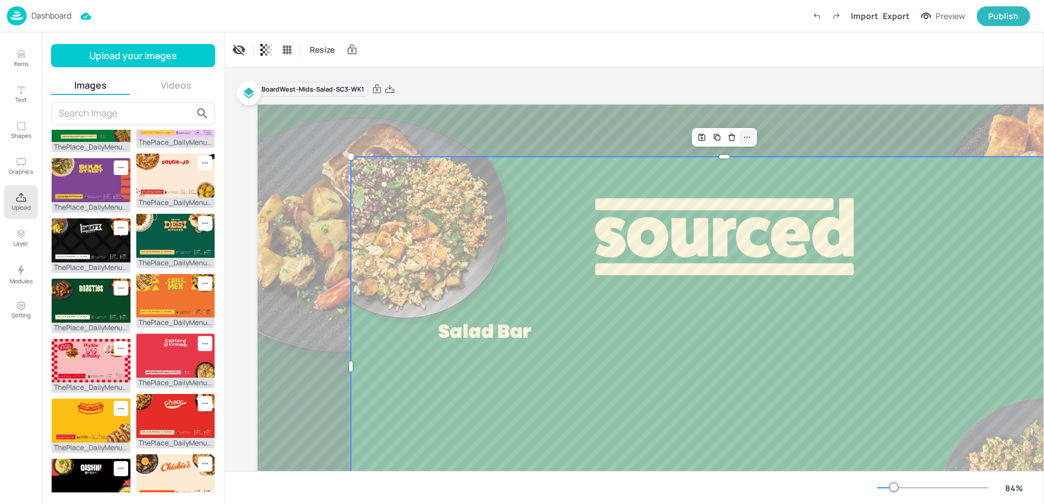
click at [749, 140] on icon at bounding box center [746, 137] width 9 height 9
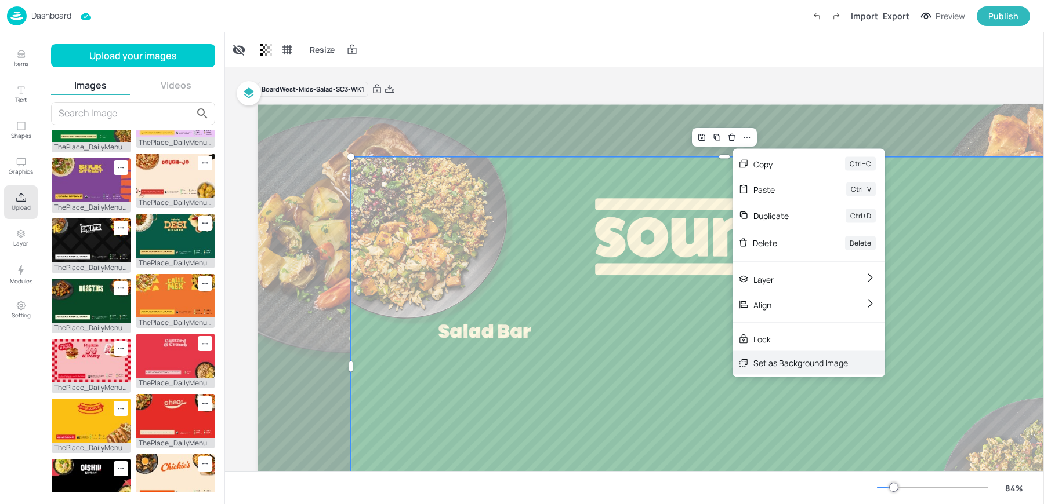
click at [809, 358] on div "Set as Background Image" at bounding box center [800, 363] width 95 height 12
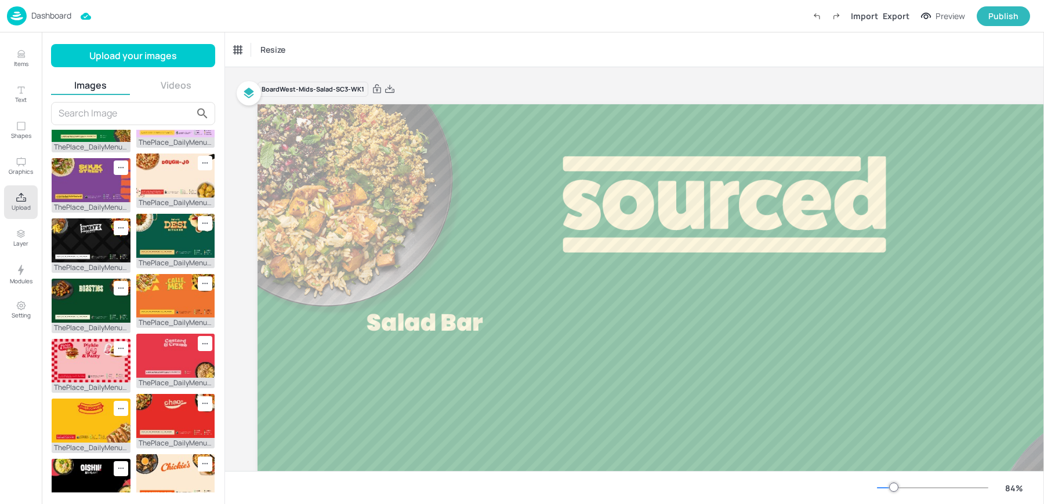
click at [438, 54] on div "Resize" at bounding box center [634, 49] width 819 height 34
click at [31, 20] on p "Dashboard" at bounding box center [51, 16] width 40 height 8
click at [539, 48] on div "Resize" at bounding box center [634, 49] width 819 height 34
click at [40, 24] on div "Dashboard" at bounding box center [39, 15] width 64 height 19
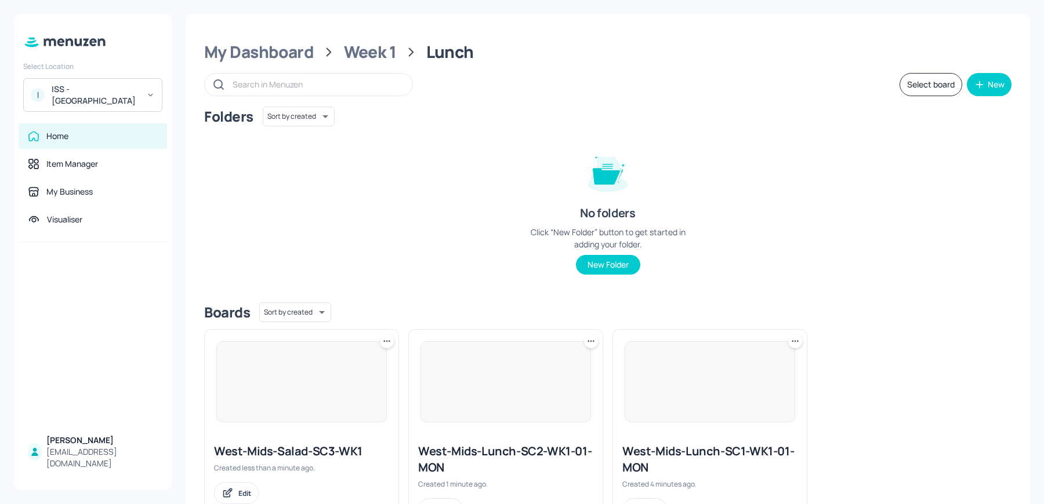
click at [387, 344] on icon at bounding box center [387, 342] width 12 height 12
click at [345, 403] on div "Move" at bounding box center [342, 404] width 93 height 20
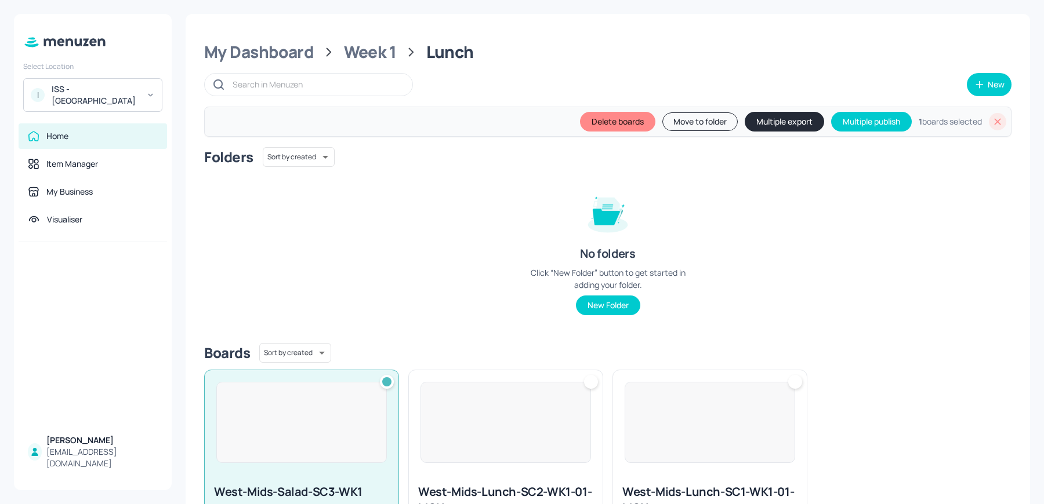
click at [709, 128] on button "Move to folder" at bounding box center [699, 121] width 75 height 19
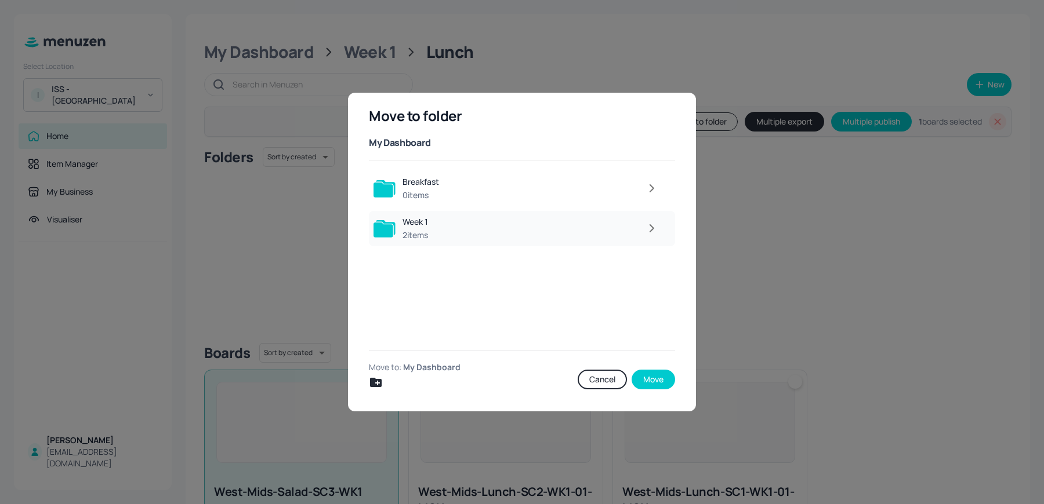
click at [655, 225] on icon "button" at bounding box center [651, 228] width 14 height 14
click at [656, 188] on icon "button" at bounding box center [651, 188] width 14 height 14
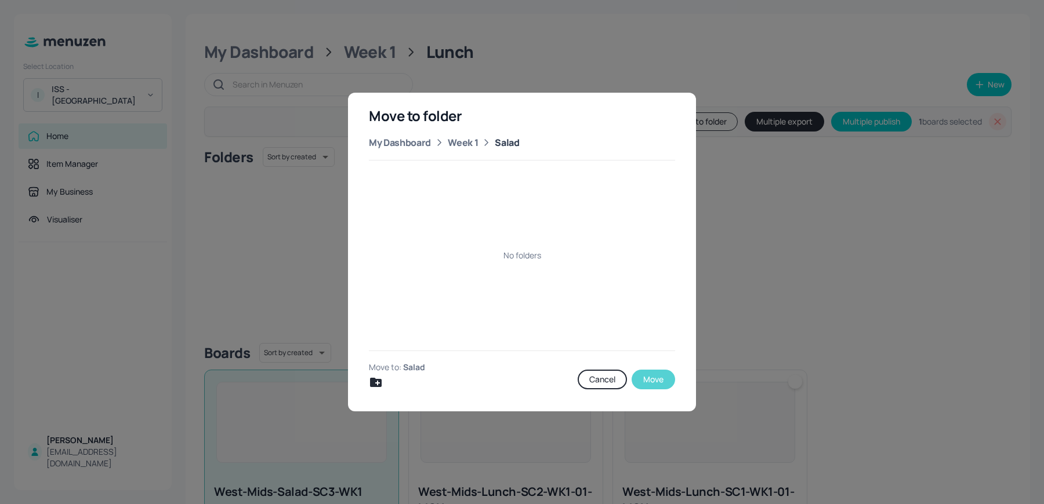
click at [662, 384] on button "Move" at bounding box center [652, 380] width 43 height 20
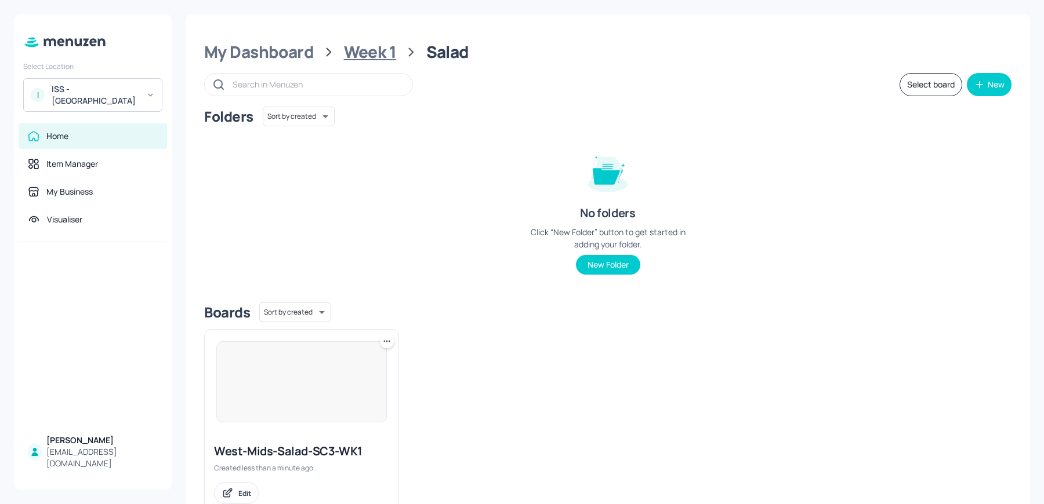
click at [372, 55] on div "Week 1" at bounding box center [370, 52] width 53 height 21
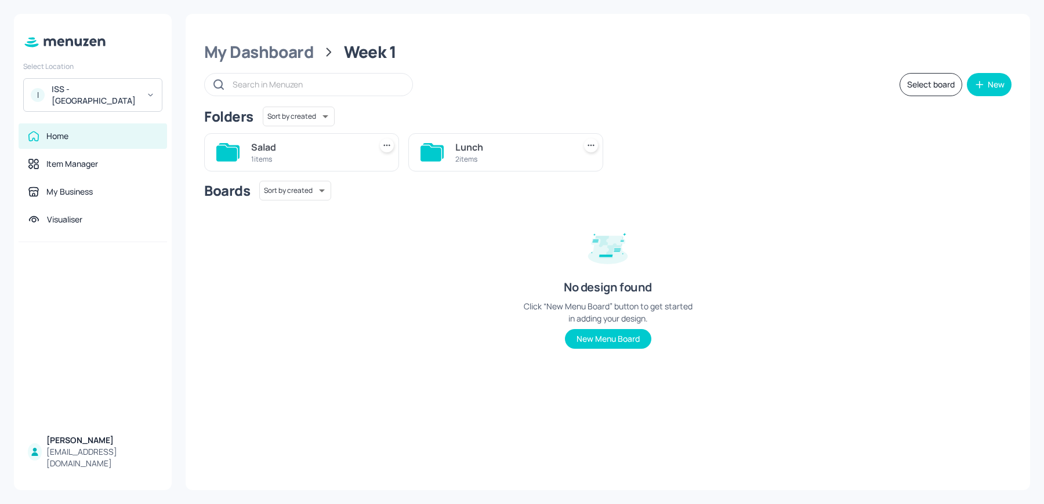
click at [479, 150] on div "Lunch" at bounding box center [512, 147] width 115 height 14
